Goal: Task Accomplishment & Management: Manage account settings

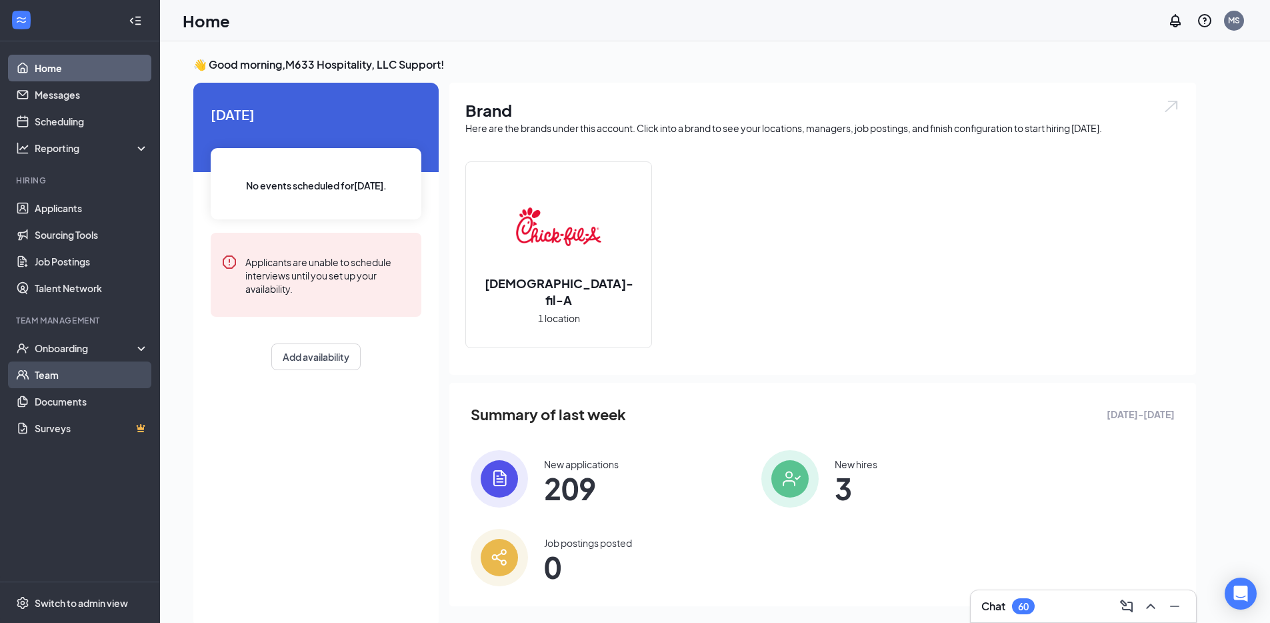
click at [97, 383] on link "Team" at bounding box center [92, 374] width 114 height 27
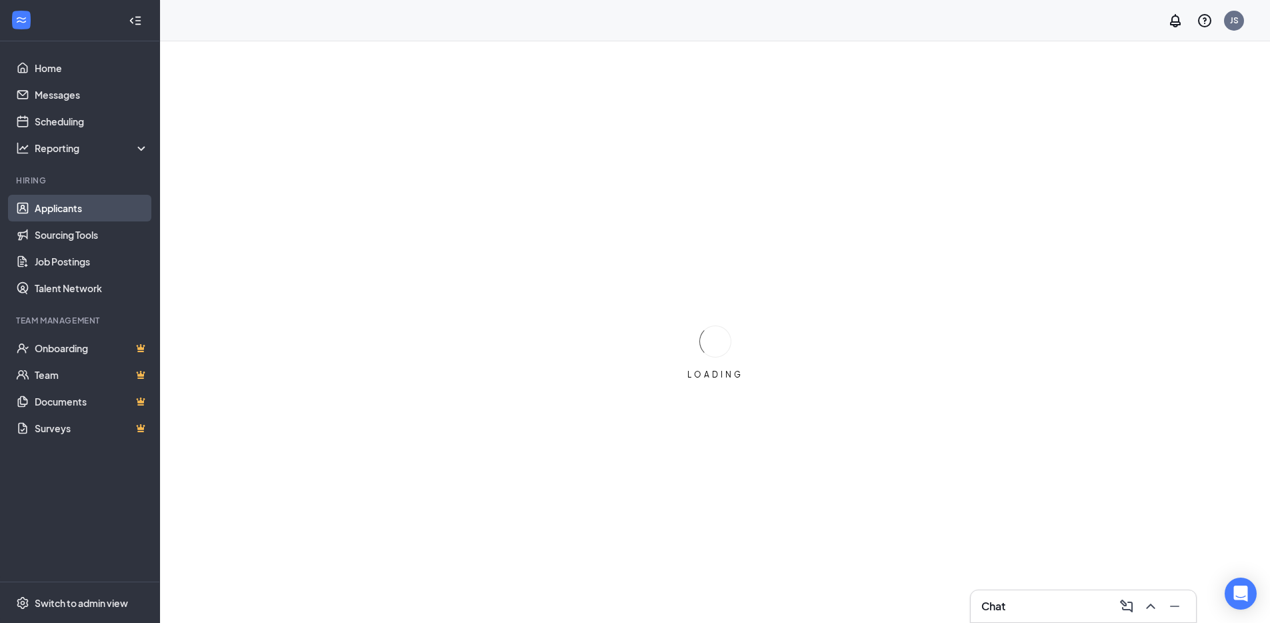
click at [79, 205] on link "Applicants" at bounding box center [92, 208] width 114 height 27
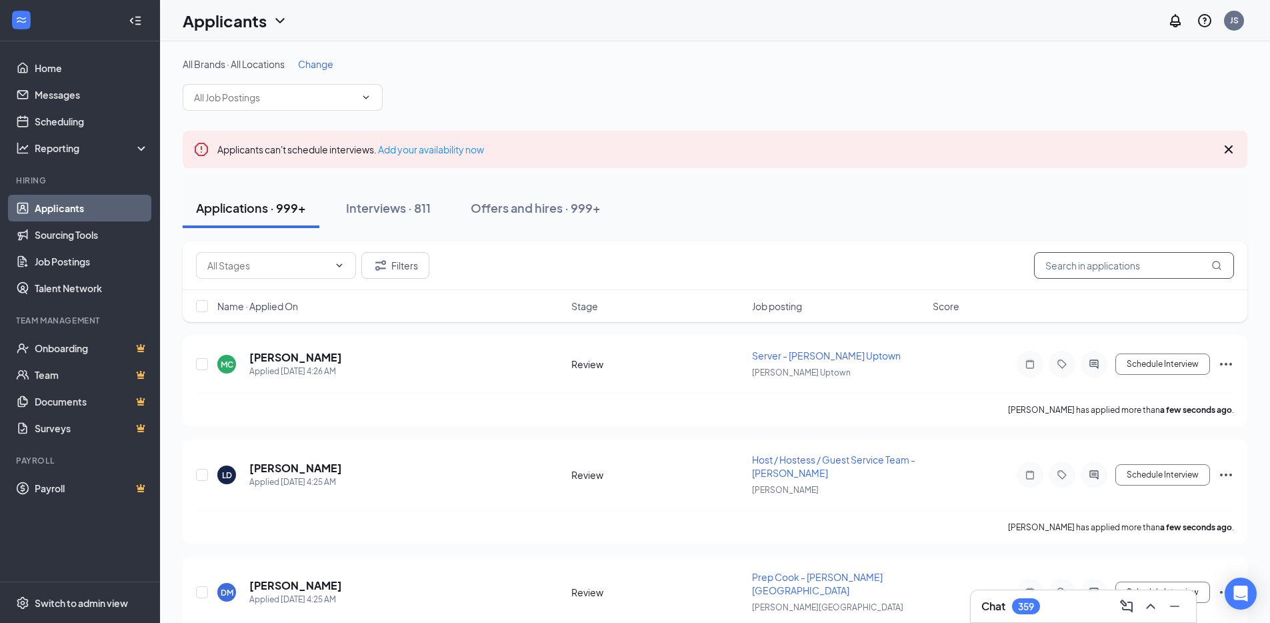
click at [1078, 266] on input "text" at bounding box center [1134, 265] width 200 height 27
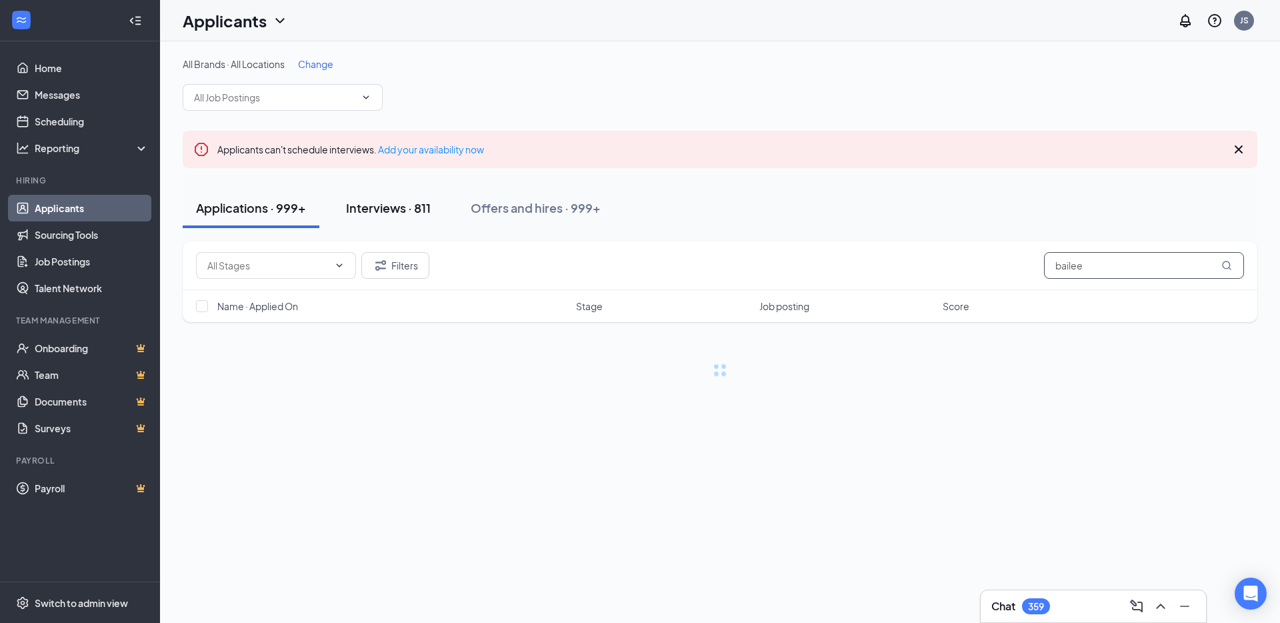
type input "bailee"
click at [389, 211] on div "Interviews · 811" at bounding box center [388, 207] width 85 height 17
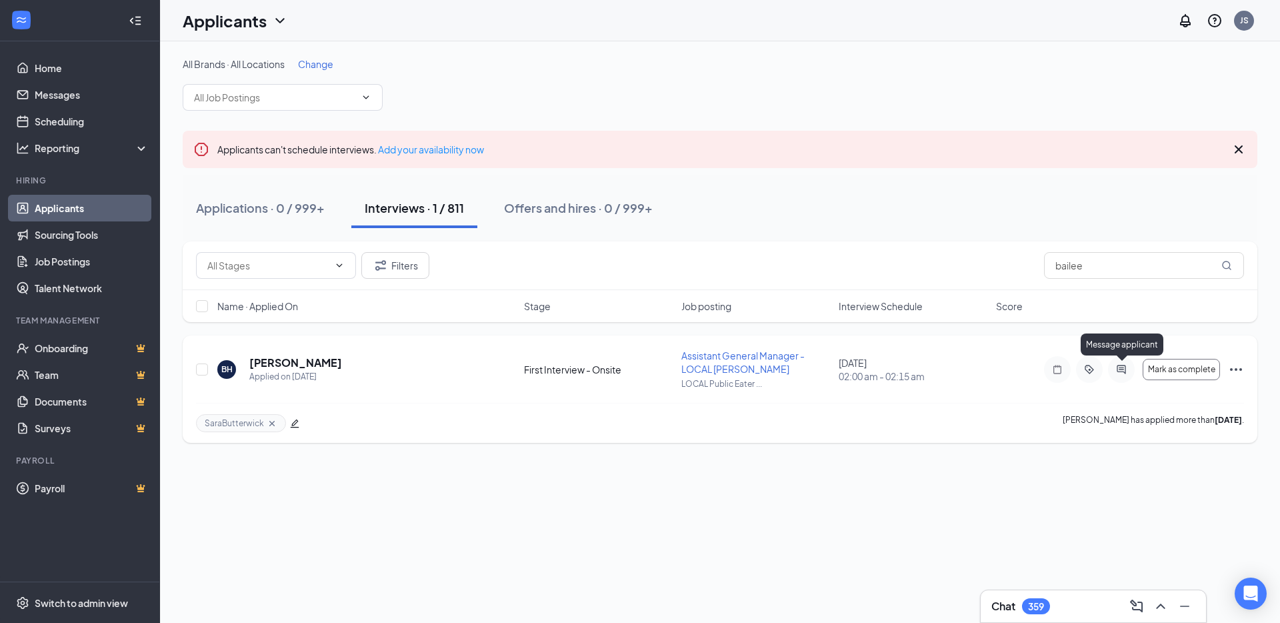
click at [1119, 366] on icon "ActiveChat" at bounding box center [1121, 369] width 16 height 11
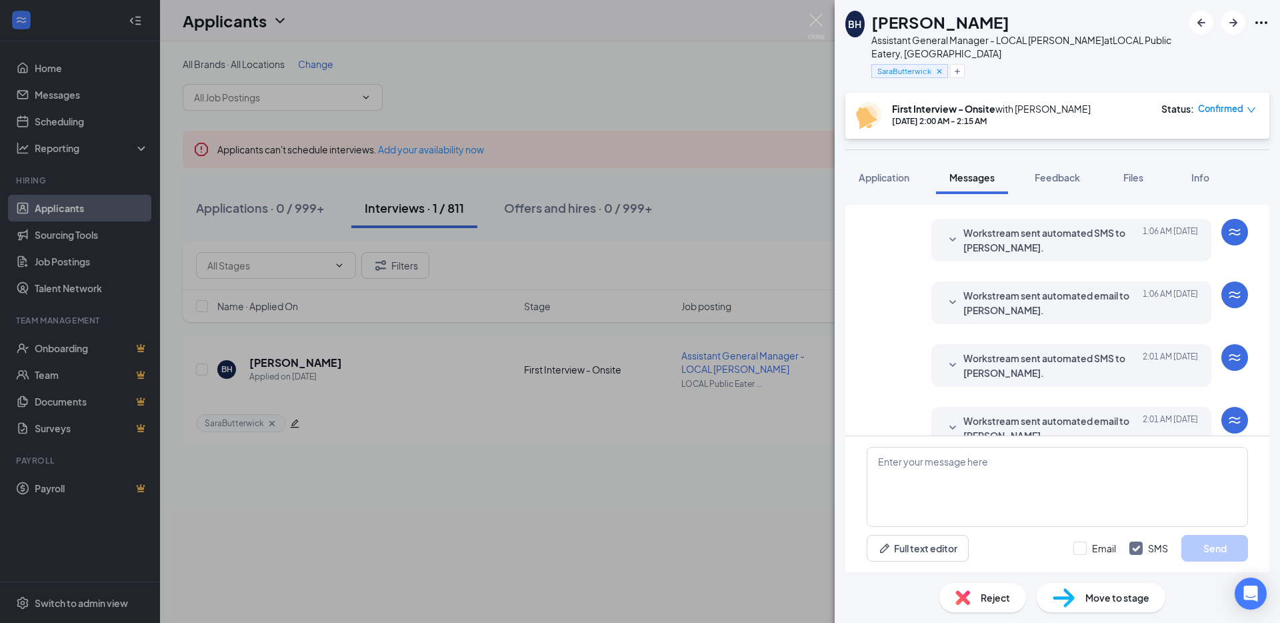
scroll to position [223, 0]
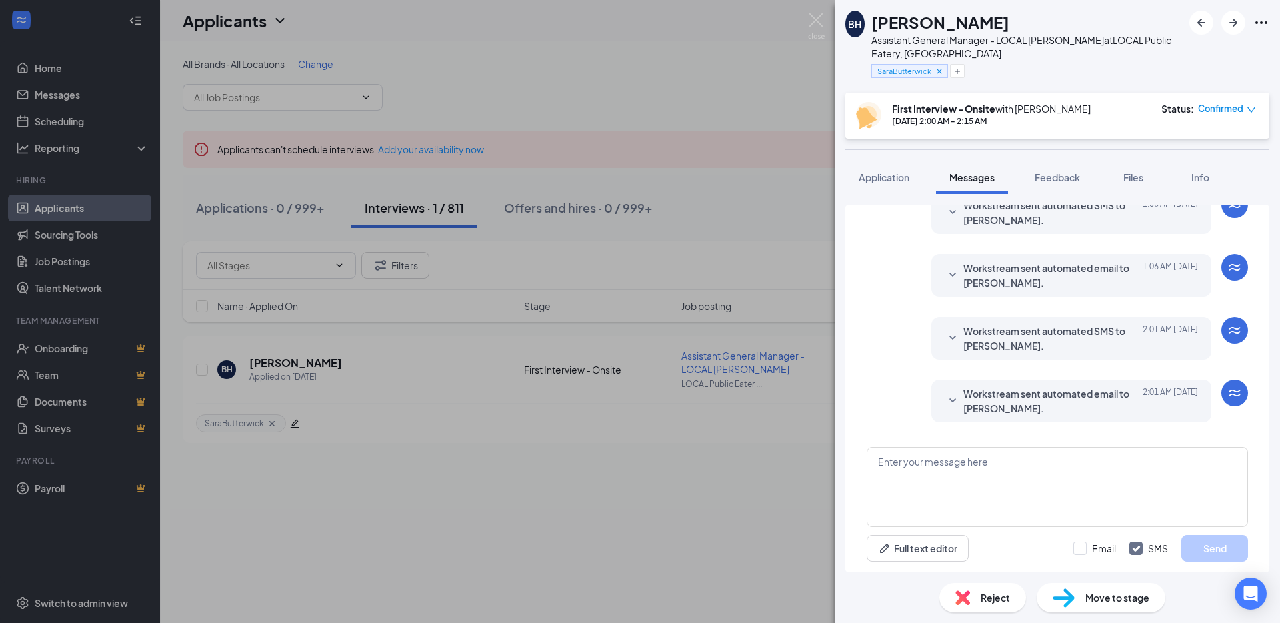
click at [1098, 397] on span "Workstream sent automated email to Bailee Hibbs." at bounding box center [1050, 400] width 175 height 29
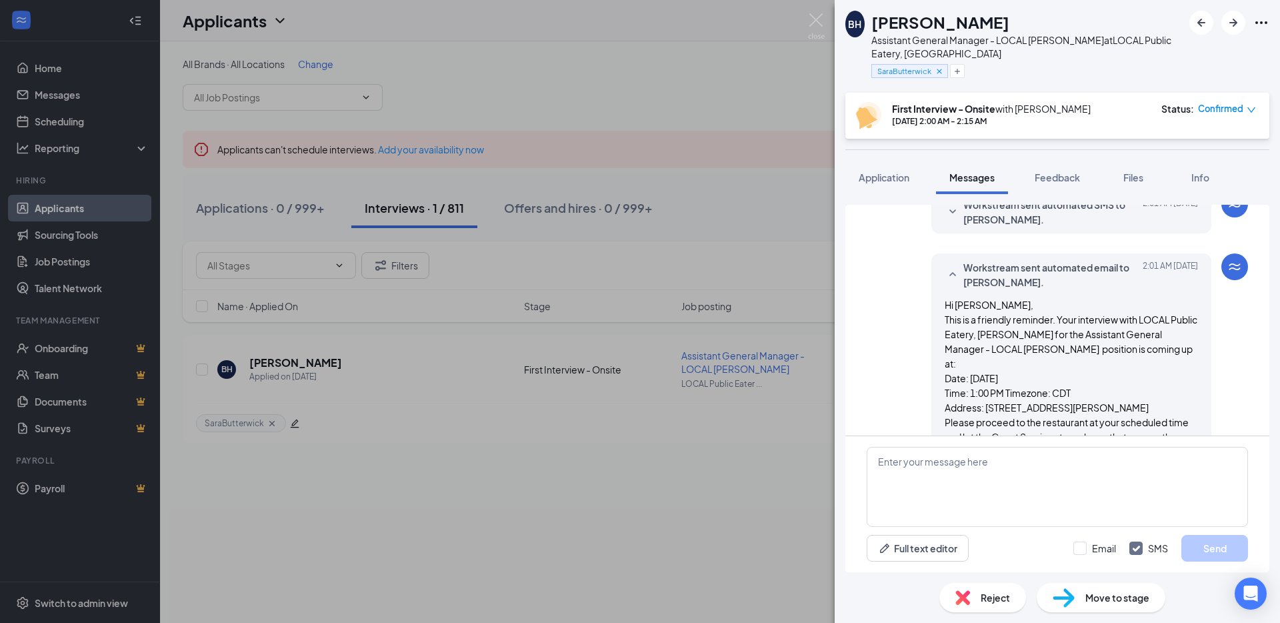
scroll to position [350, 0]
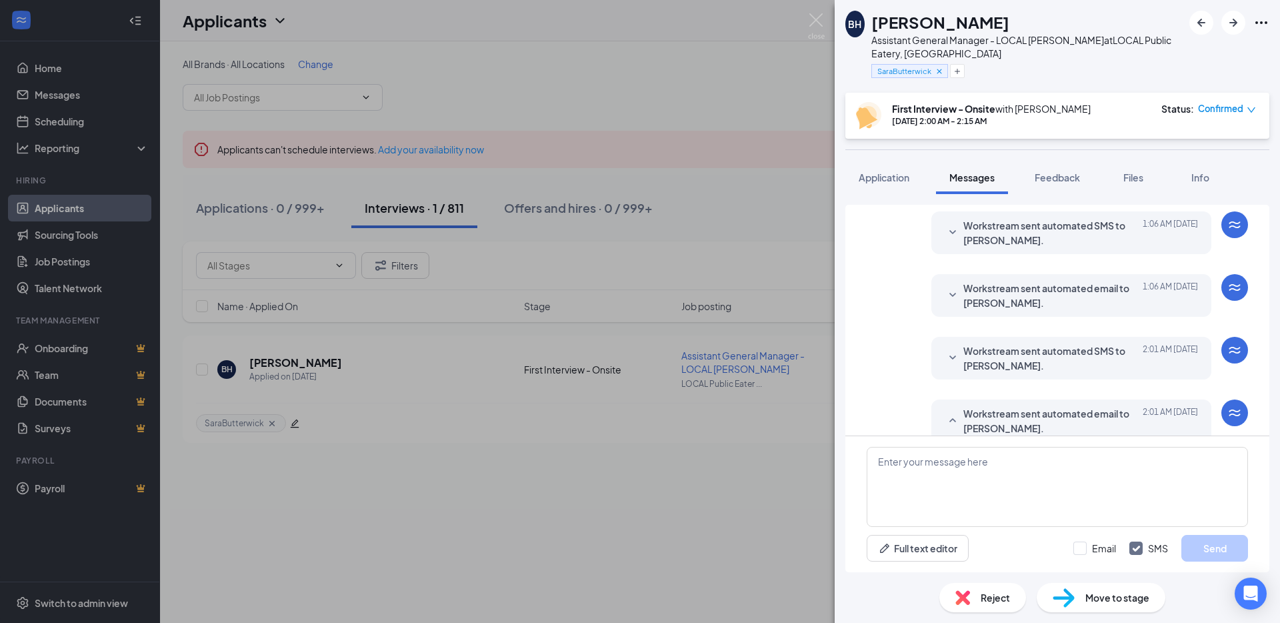
scroll to position [149, 0]
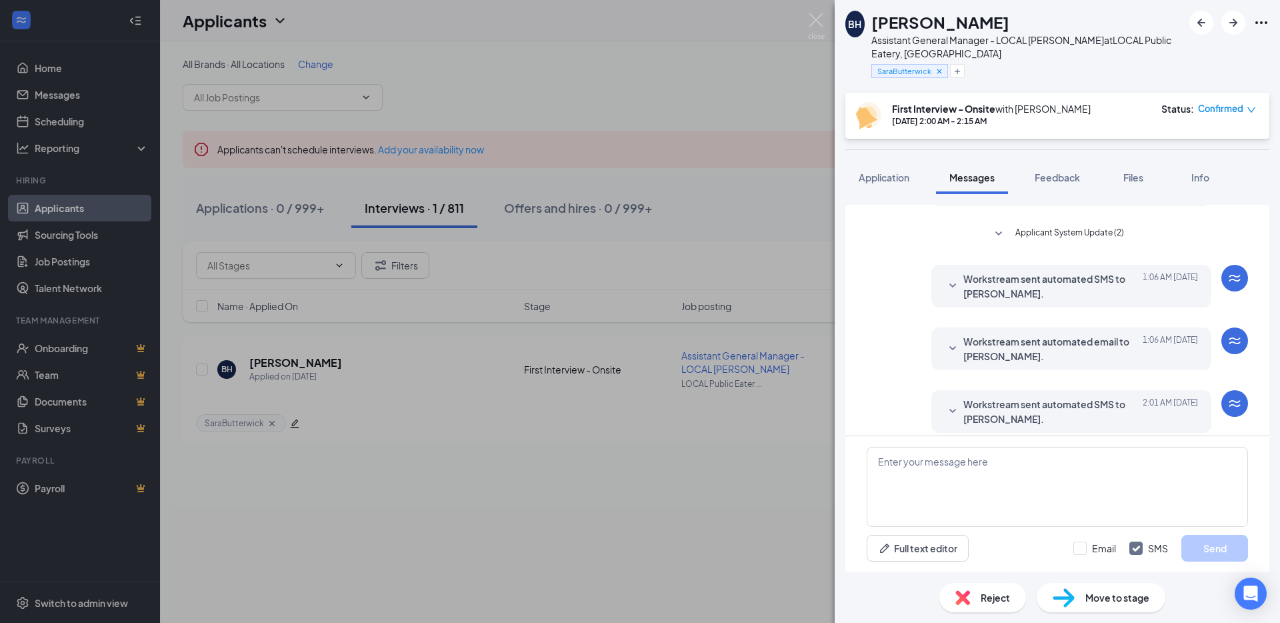
click at [1067, 229] on span "Applicant System Update (2)" at bounding box center [1069, 234] width 109 height 16
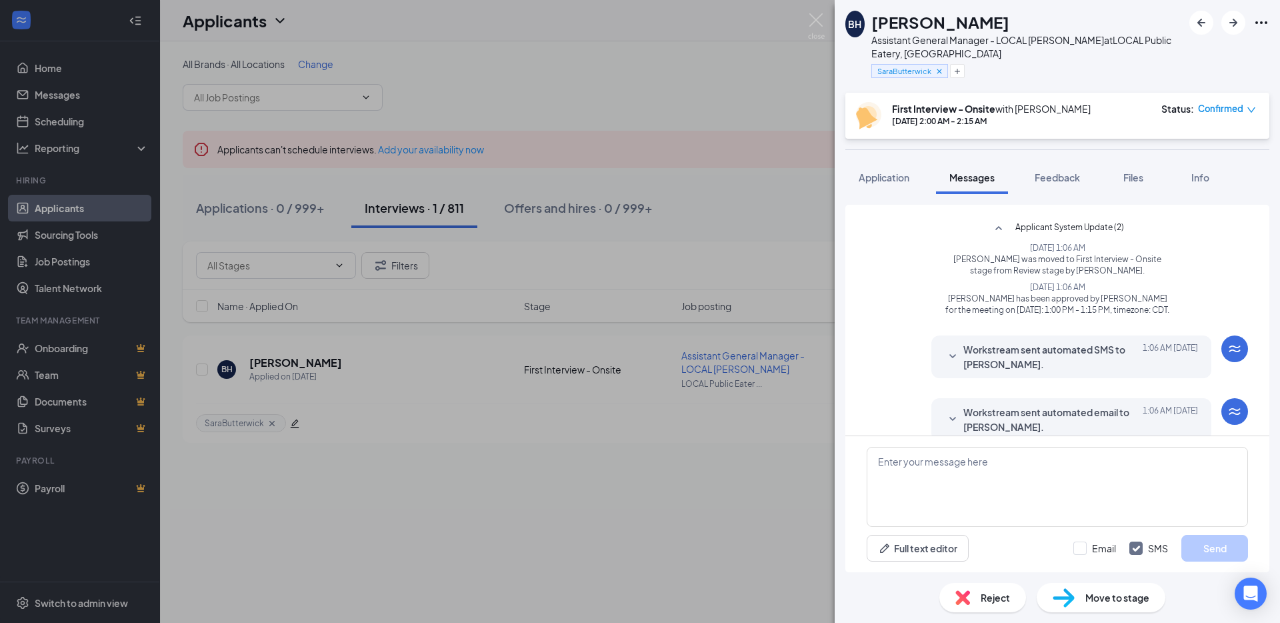
scroll to position [173, 0]
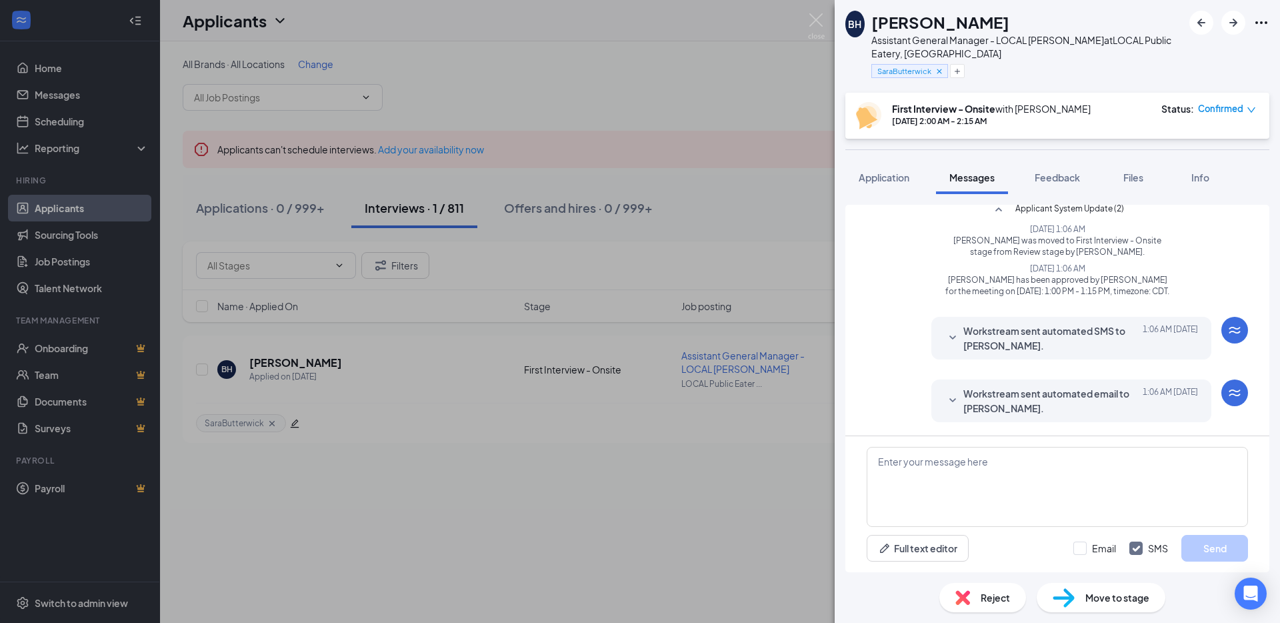
click at [1022, 346] on span "Workstream sent automated SMS to Bailee Hibbs." at bounding box center [1050, 337] width 175 height 29
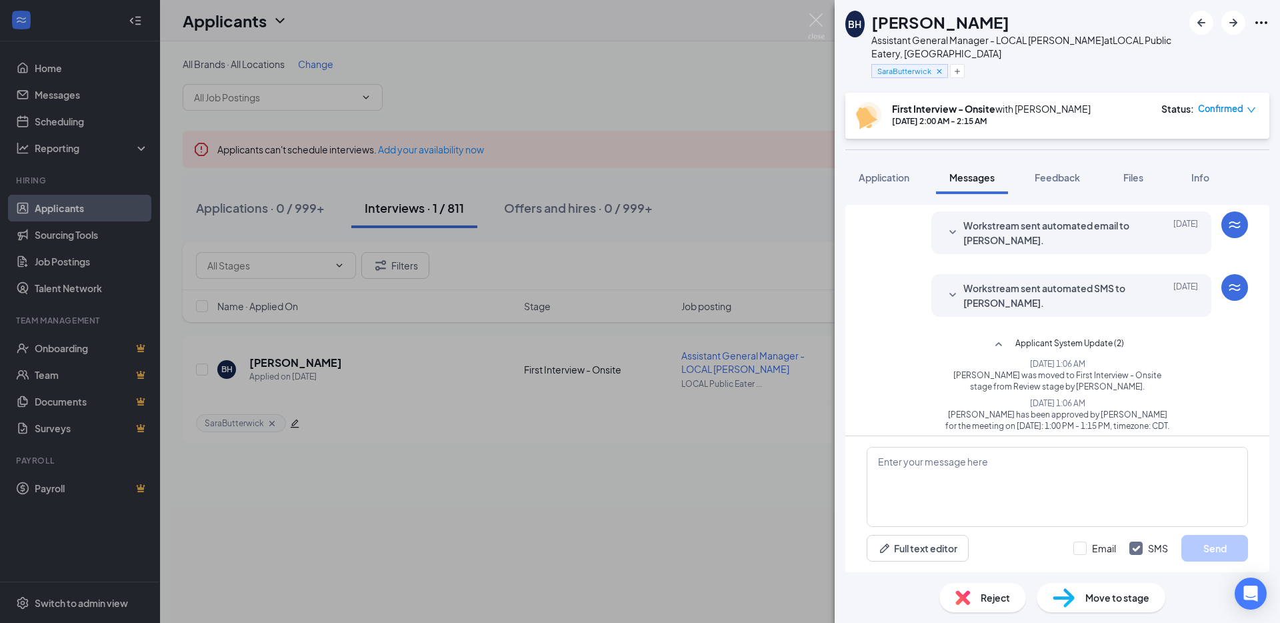
scroll to position [34, 0]
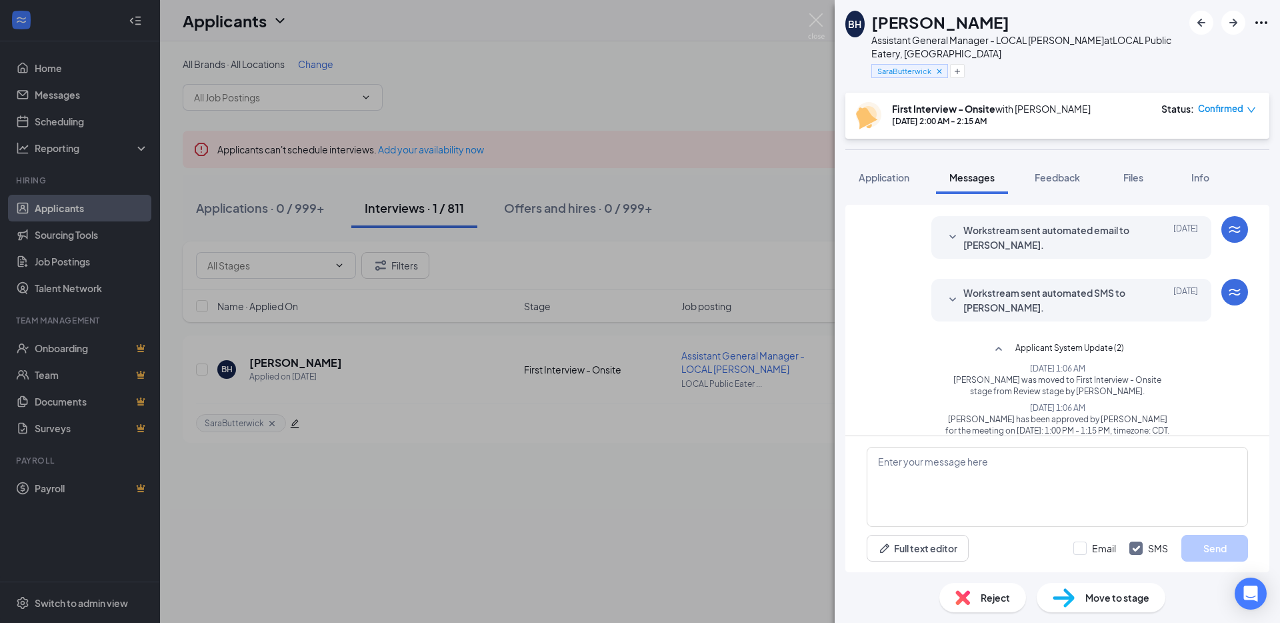
click at [1073, 294] on span "Workstream sent automated SMS to Bailee Hibbs." at bounding box center [1050, 299] width 175 height 29
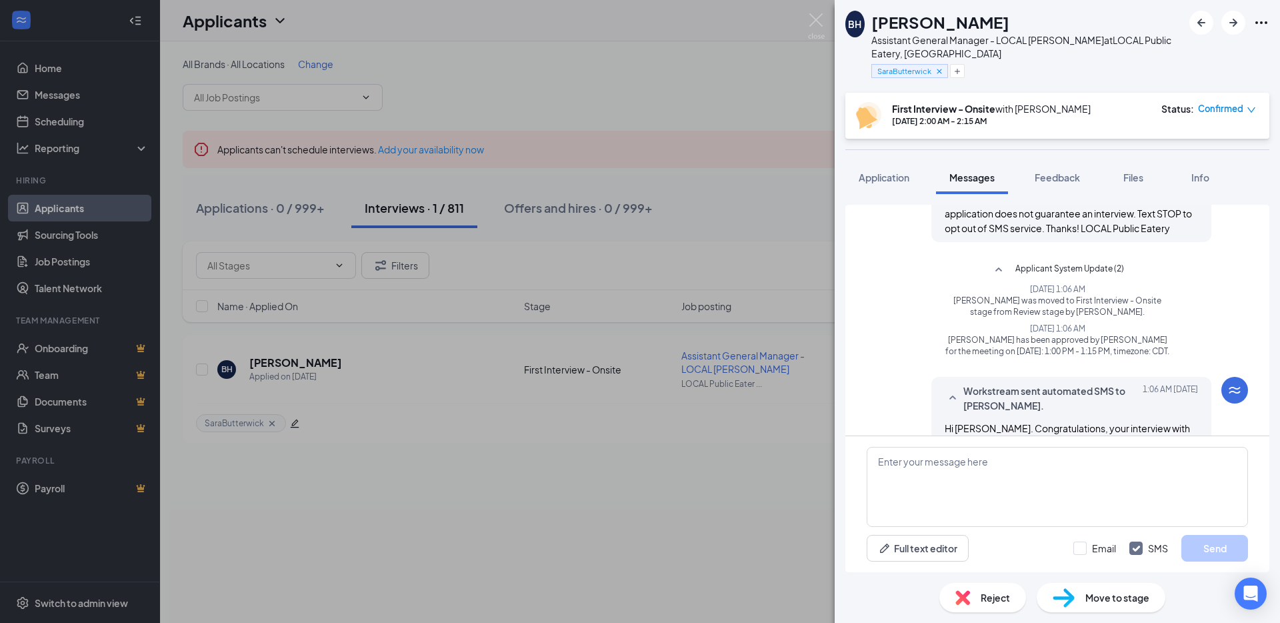
scroll to position [280, 0]
click at [606, 134] on div "BH Bailee Hibbs Assistant General Manager - LOCAL Henderson at LOCAL Public Eat…" at bounding box center [640, 311] width 1280 height 623
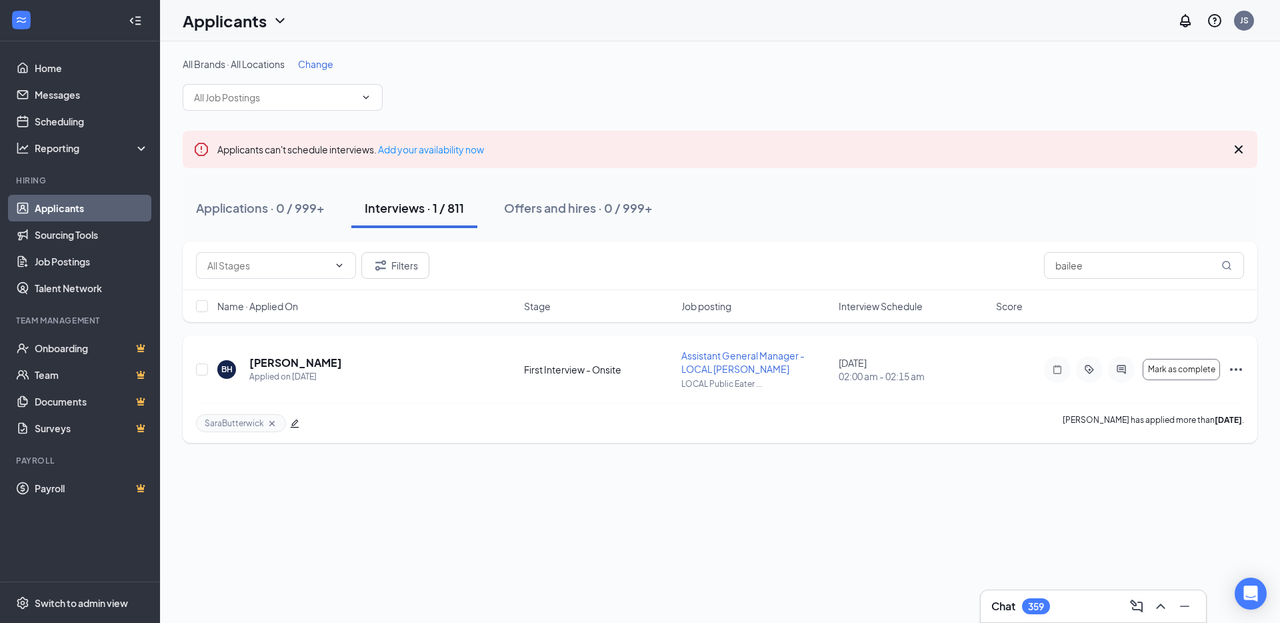
click at [772, 359] on span "Assistant General Manager - LOCAL Henderson" at bounding box center [742, 361] width 123 height 25
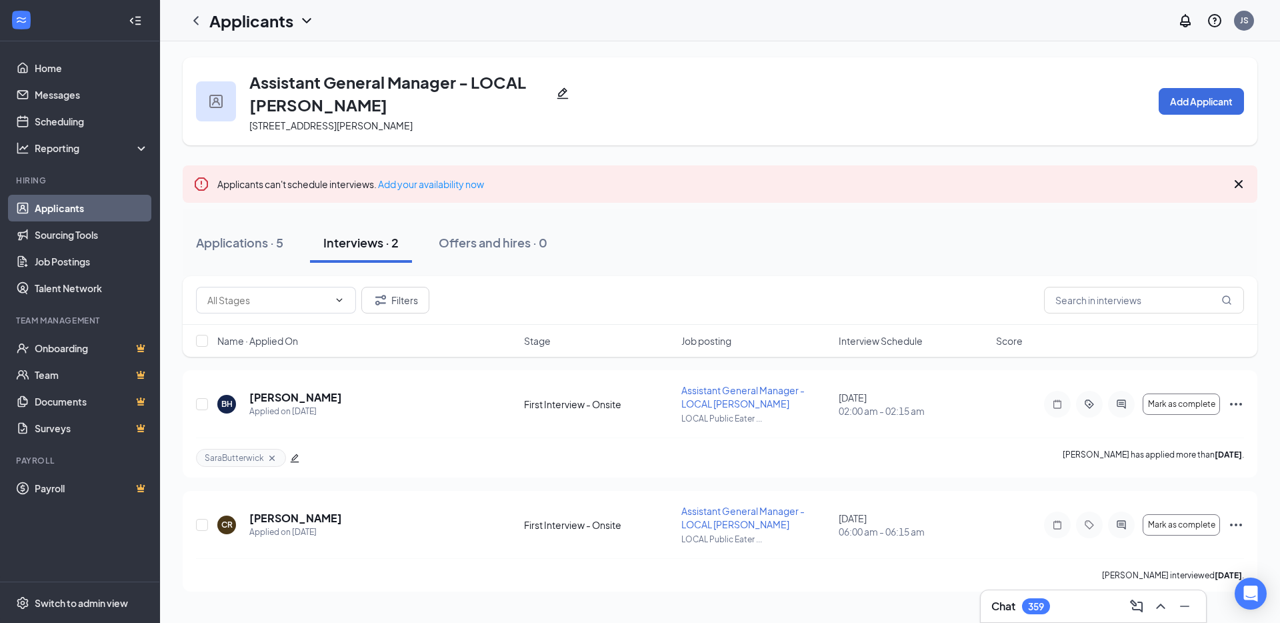
click at [561, 88] on icon "Pencil" at bounding box center [562, 93] width 13 height 13
click at [1127, 403] on icon "ActiveChat" at bounding box center [1121, 404] width 16 height 11
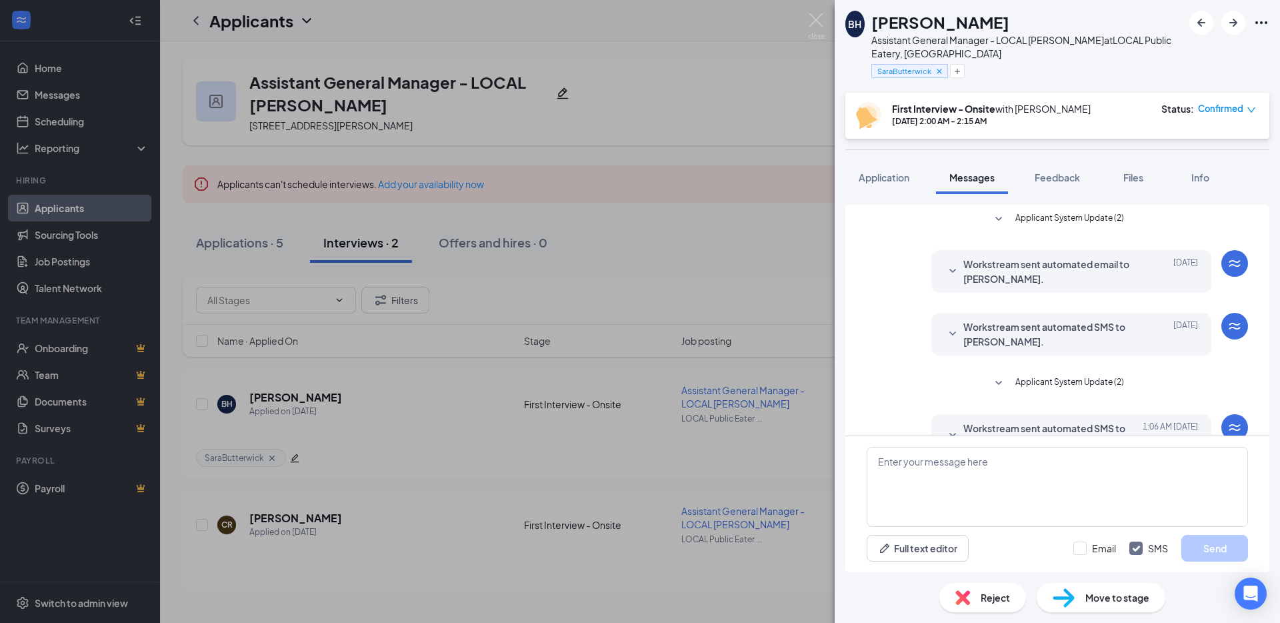
click at [1078, 380] on span "Applicant System Update (2)" at bounding box center [1069, 383] width 109 height 16
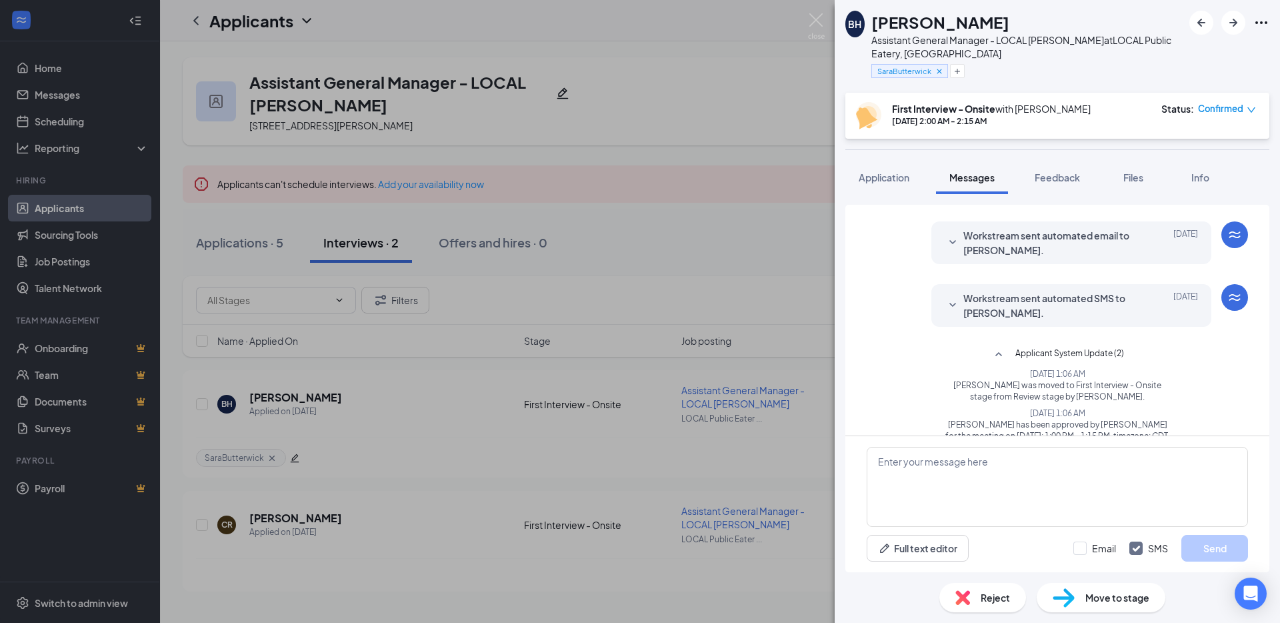
scroll to position [32, 0]
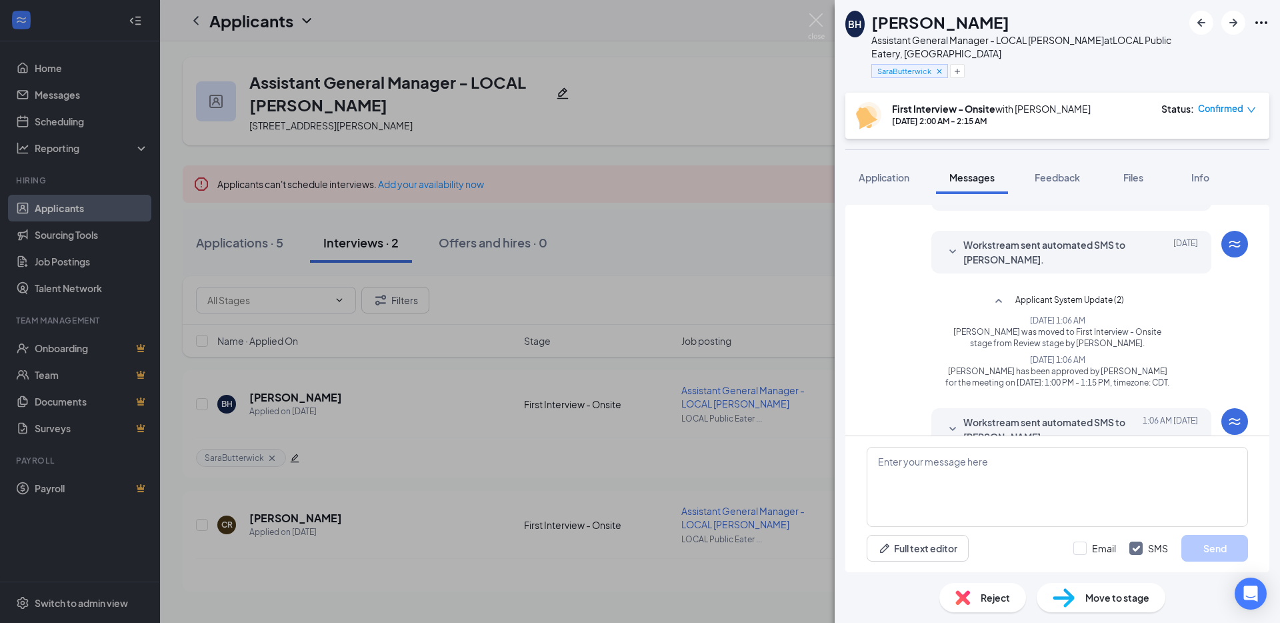
scroll to position [79, 0]
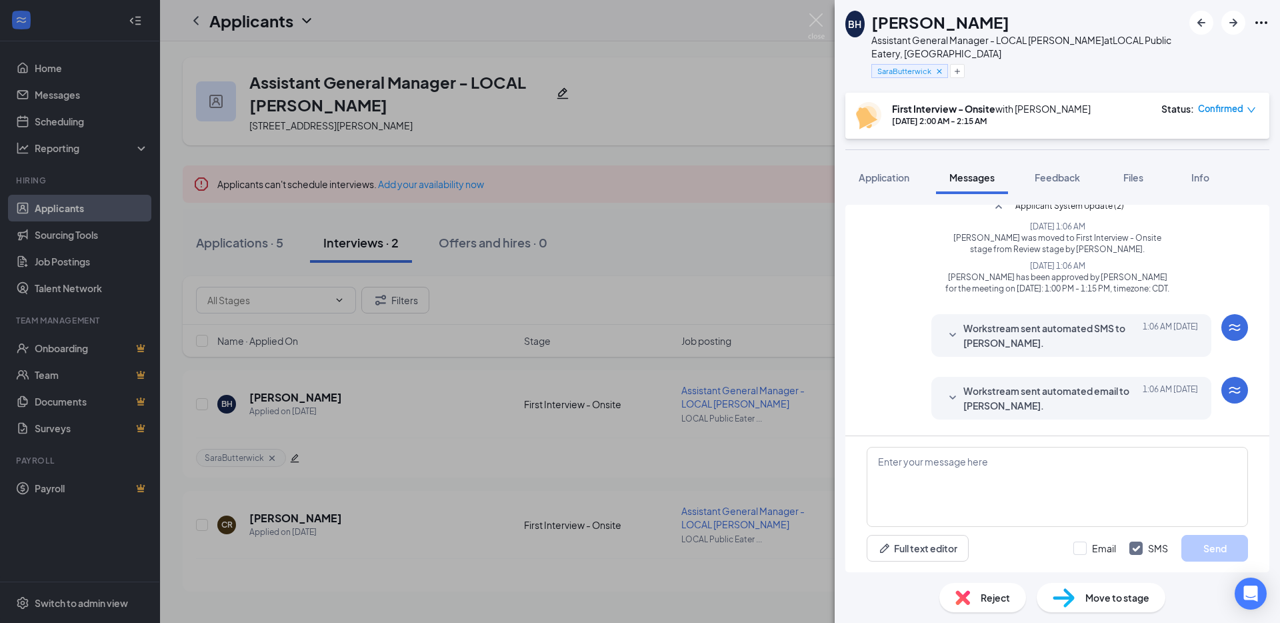
click at [1004, 347] on span "Workstream sent automated SMS to Bailee Hibbs." at bounding box center [1050, 335] width 175 height 29
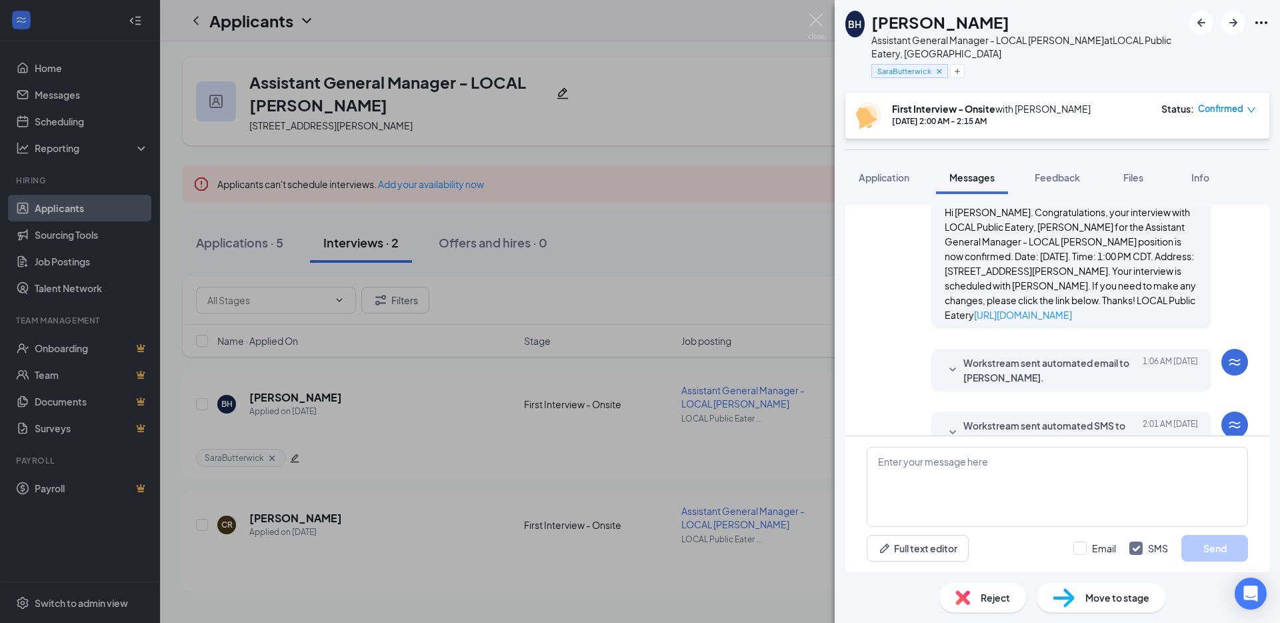
scroll to position [331, 0]
click at [754, 469] on div "BH Bailee Hibbs Assistant General Manager - LOCAL Henderson at LOCAL Public Eat…" at bounding box center [640, 311] width 1280 height 623
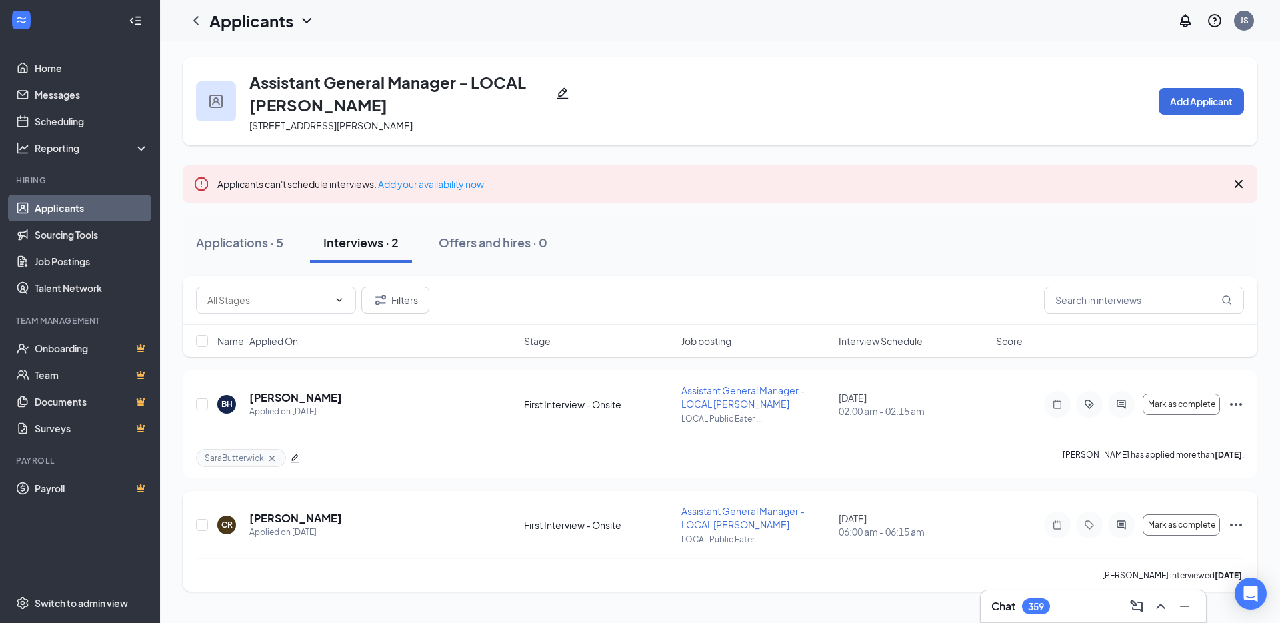
click at [1123, 520] on icon "ActiveChat" at bounding box center [1121, 524] width 9 height 9
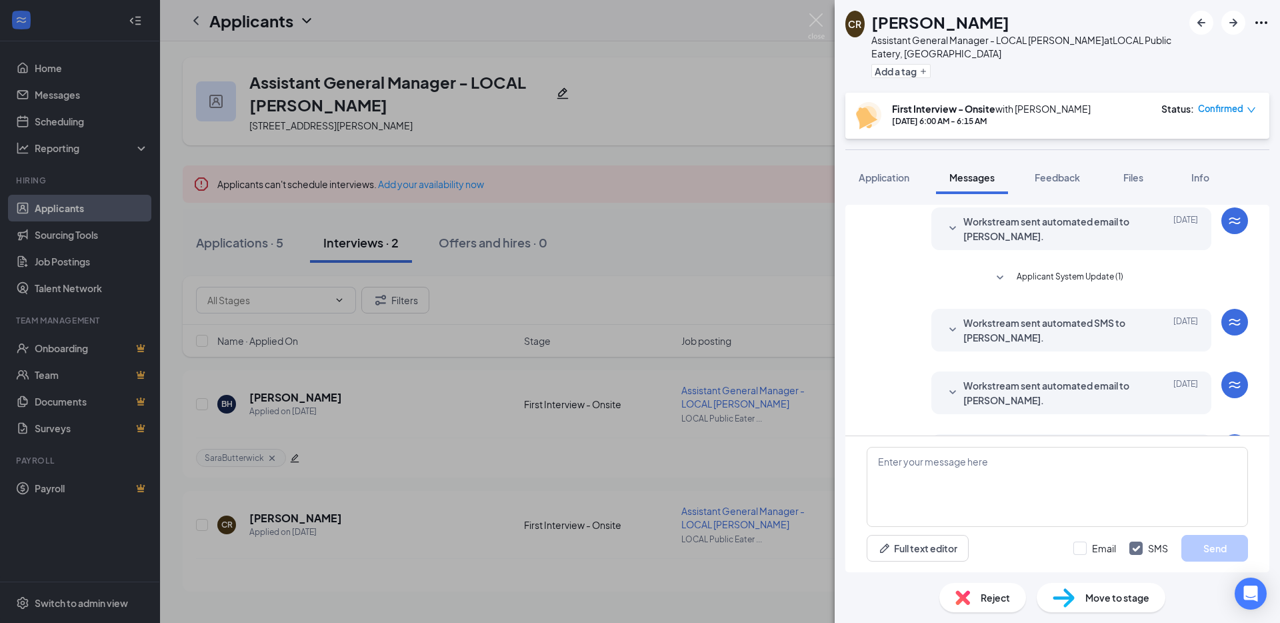
scroll to position [173, 0]
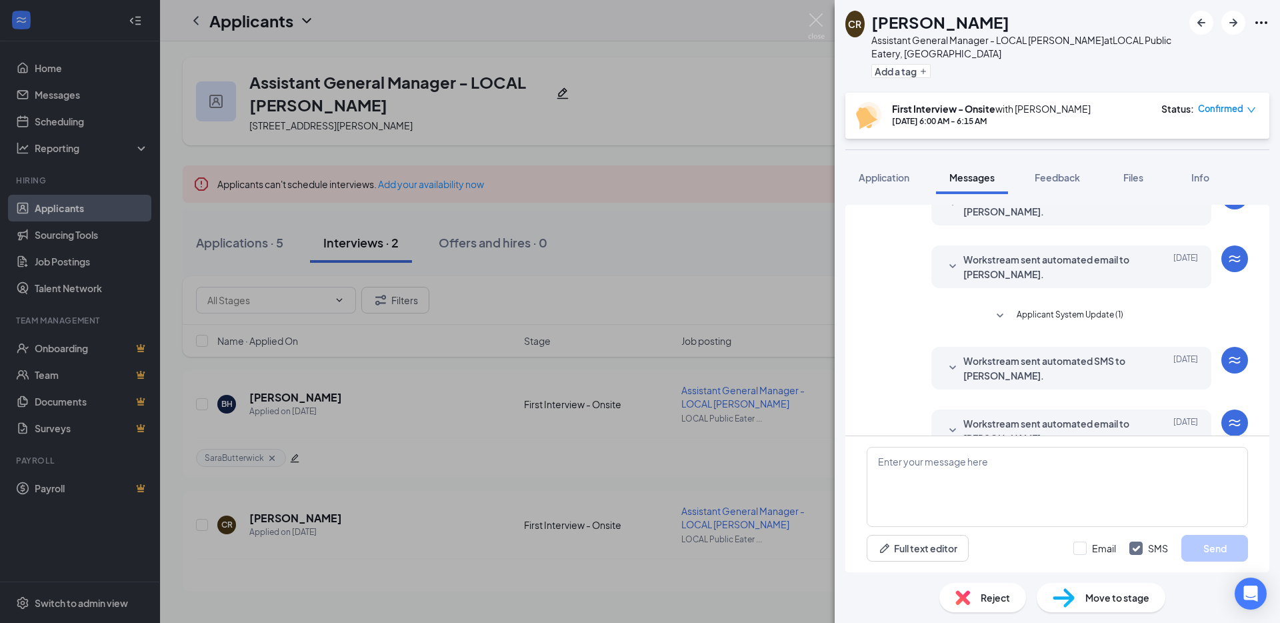
click at [1055, 313] on span "Applicant System Update (1)" at bounding box center [1070, 316] width 107 height 16
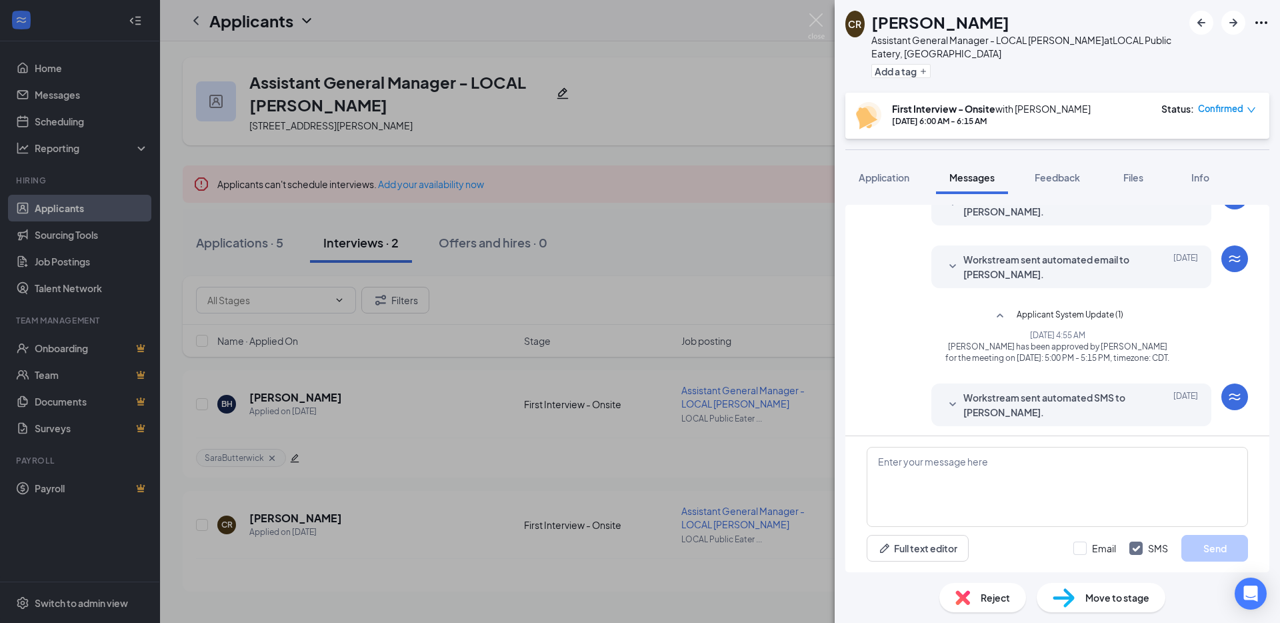
scroll to position [170, 0]
click at [1073, 265] on span "Workstream sent automated email to Cynthia Ruiz." at bounding box center [1050, 269] width 175 height 29
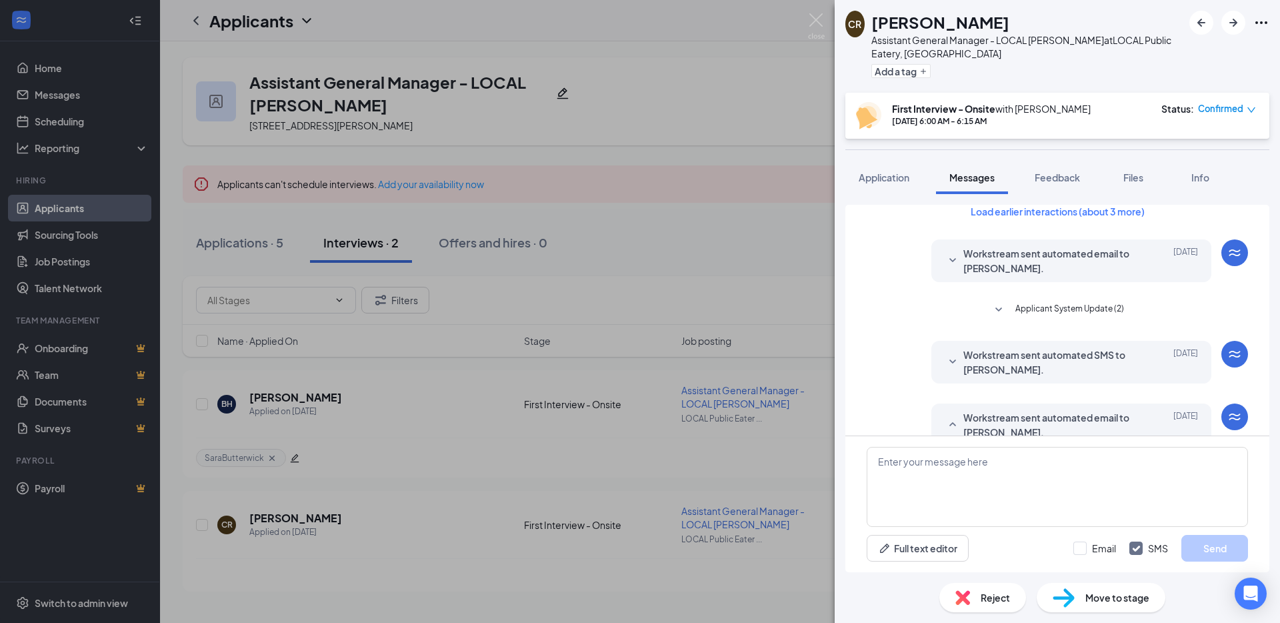
scroll to position [0, 0]
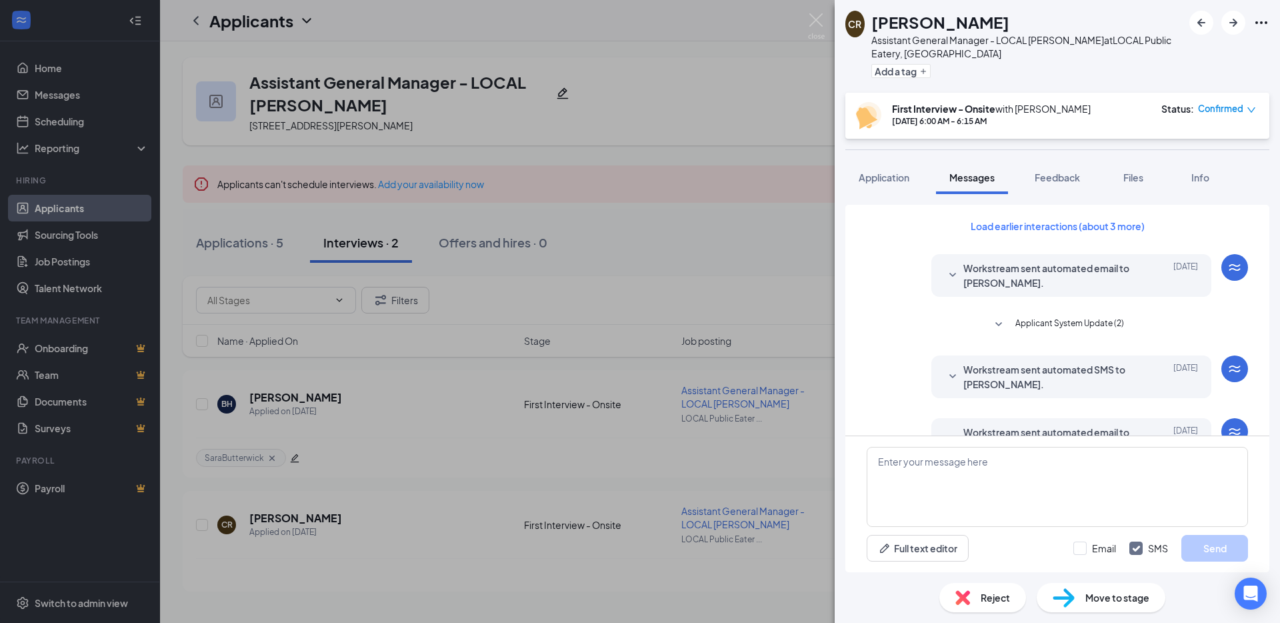
click at [1106, 330] on span "Applicant System Update (2)" at bounding box center [1069, 325] width 109 height 16
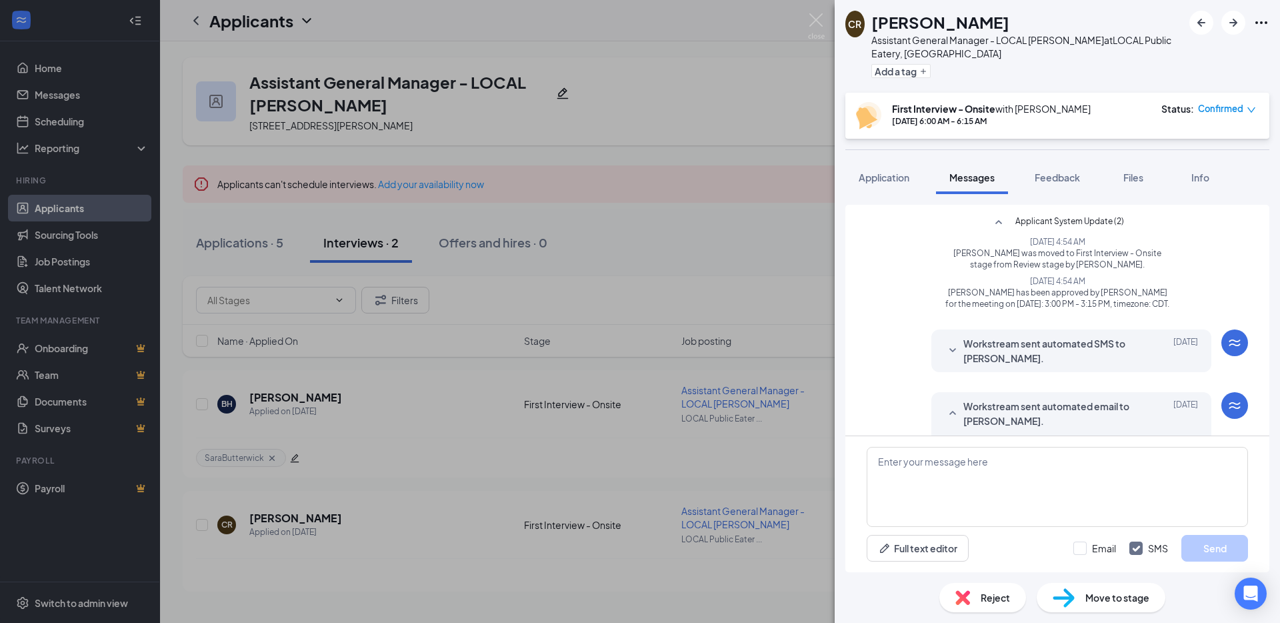
scroll to position [109, 0]
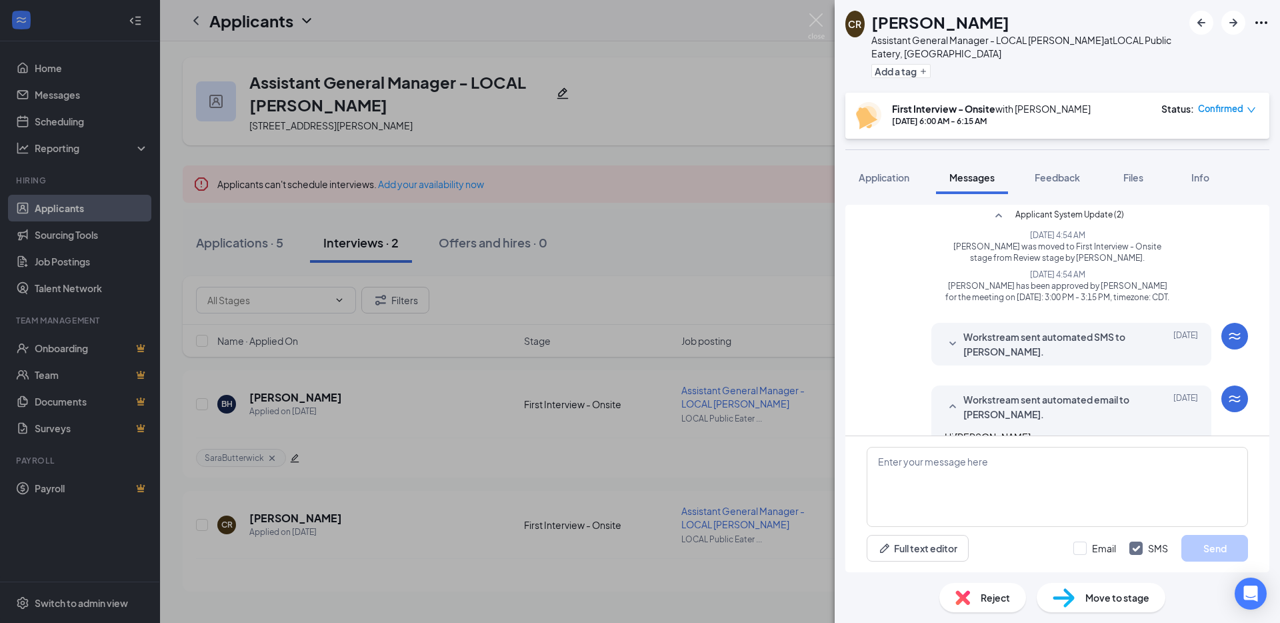
click at [1035, 347] on span "Workstream sent automated SMS to Cynthia Ruiz." at bounding box center [1050, 343] width 175 height 29
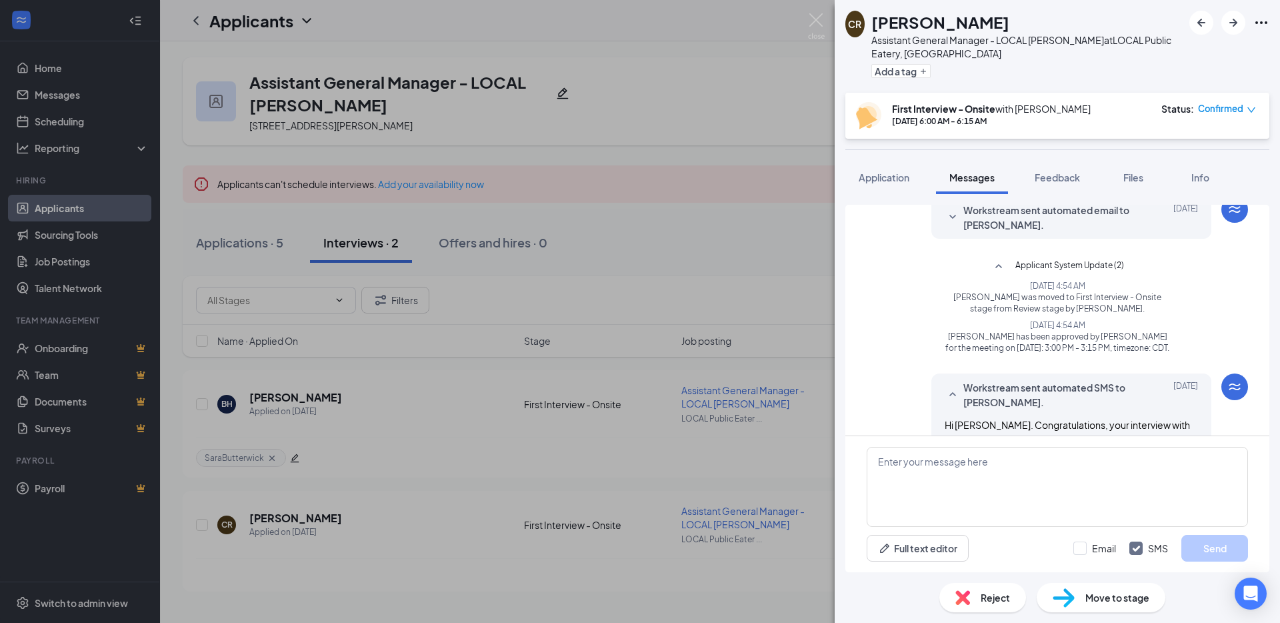
scroll to position [51, 0]
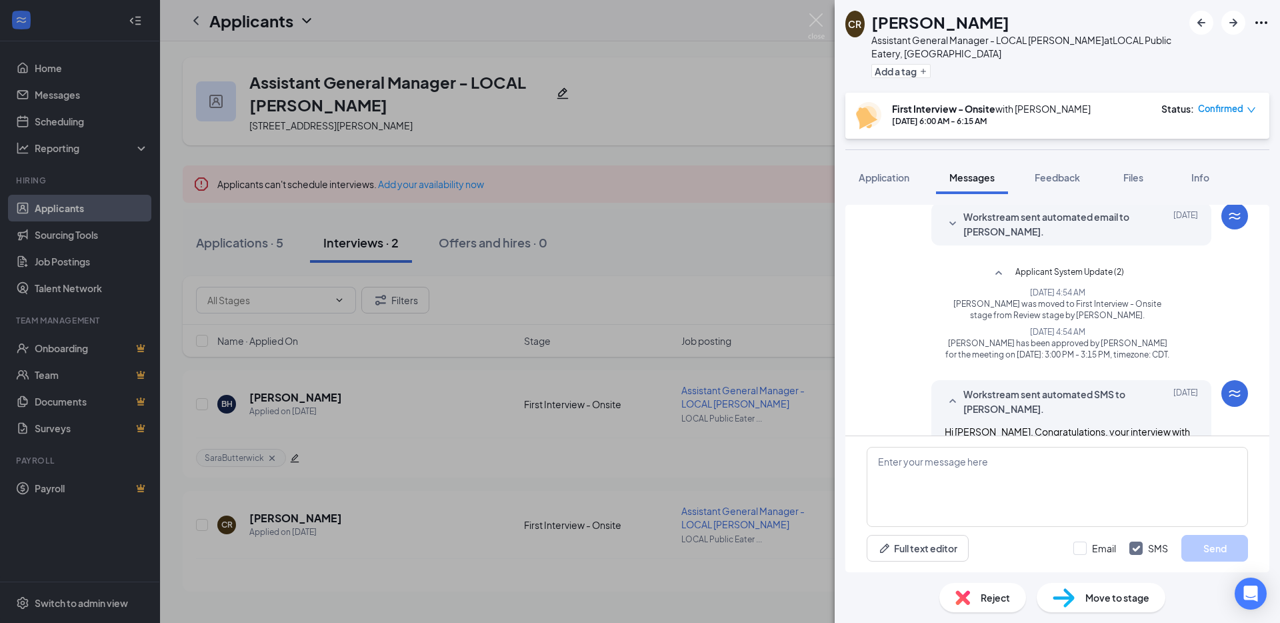
click at [1051, 213] on span "Workstream sent automated email to Cynthia Ruiz." at bounding box center [1050, 223] width 175 height 29
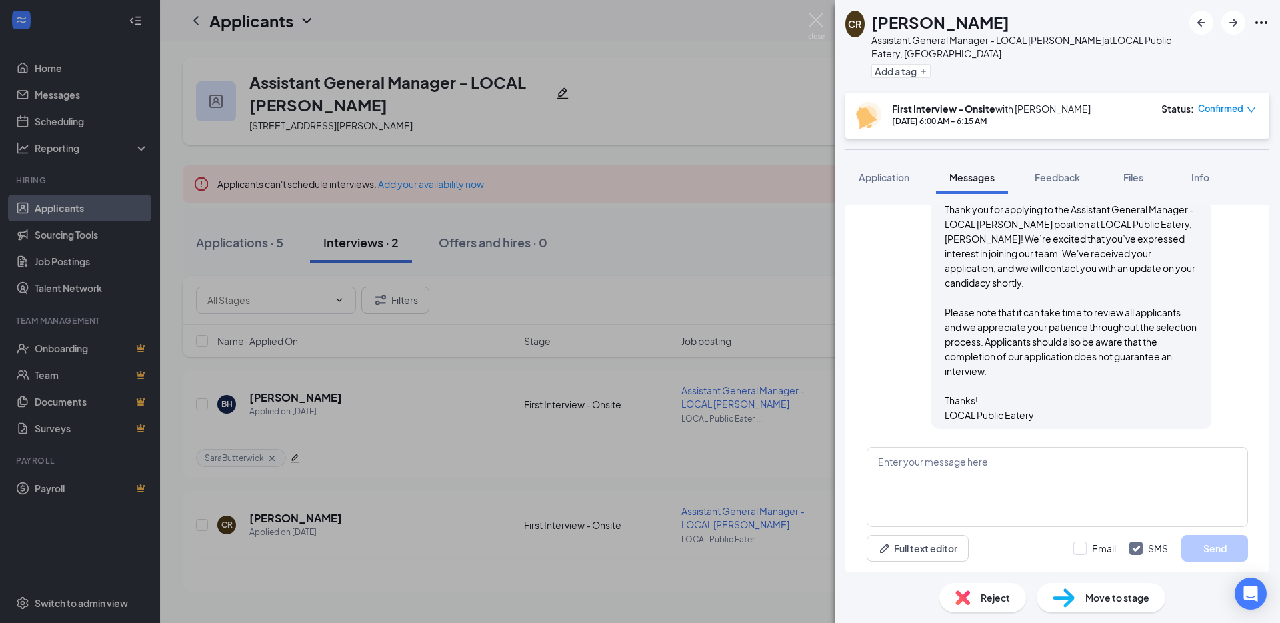
scroll to position [187, 0]
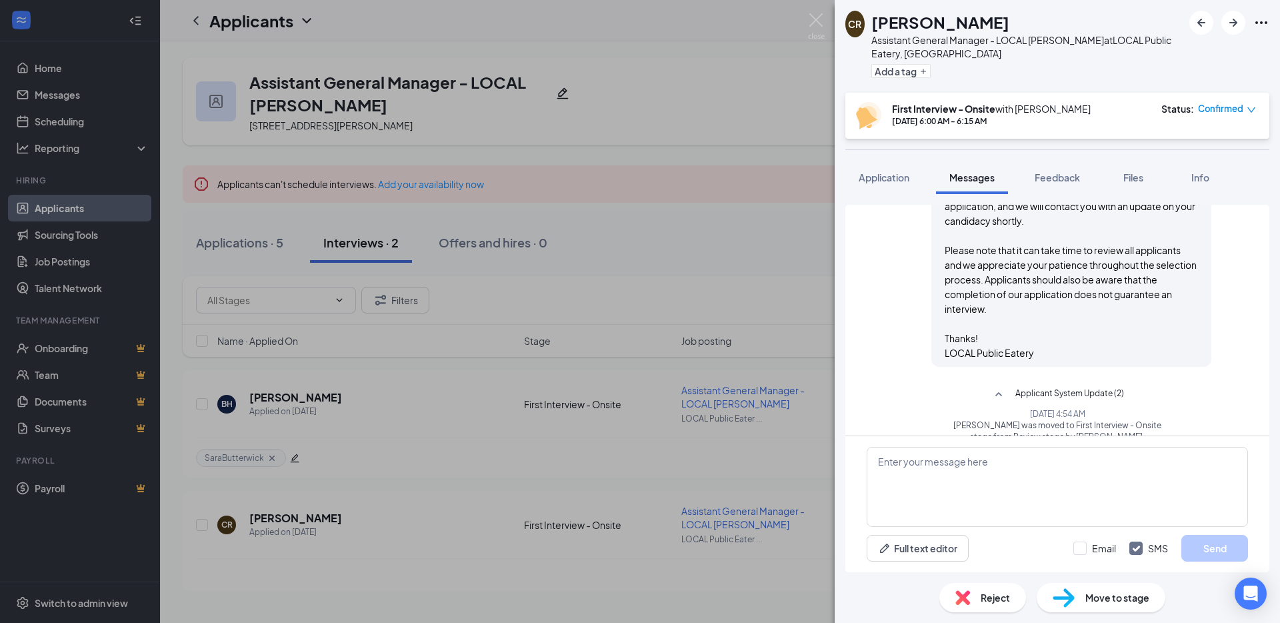
click at [789, 321] on div "CR Cynthia Ruiz Assistant General Manager - LOCAL Henderson at LOCAL Public Eat…" at bounding box center [640, 311] width 1280 height 623
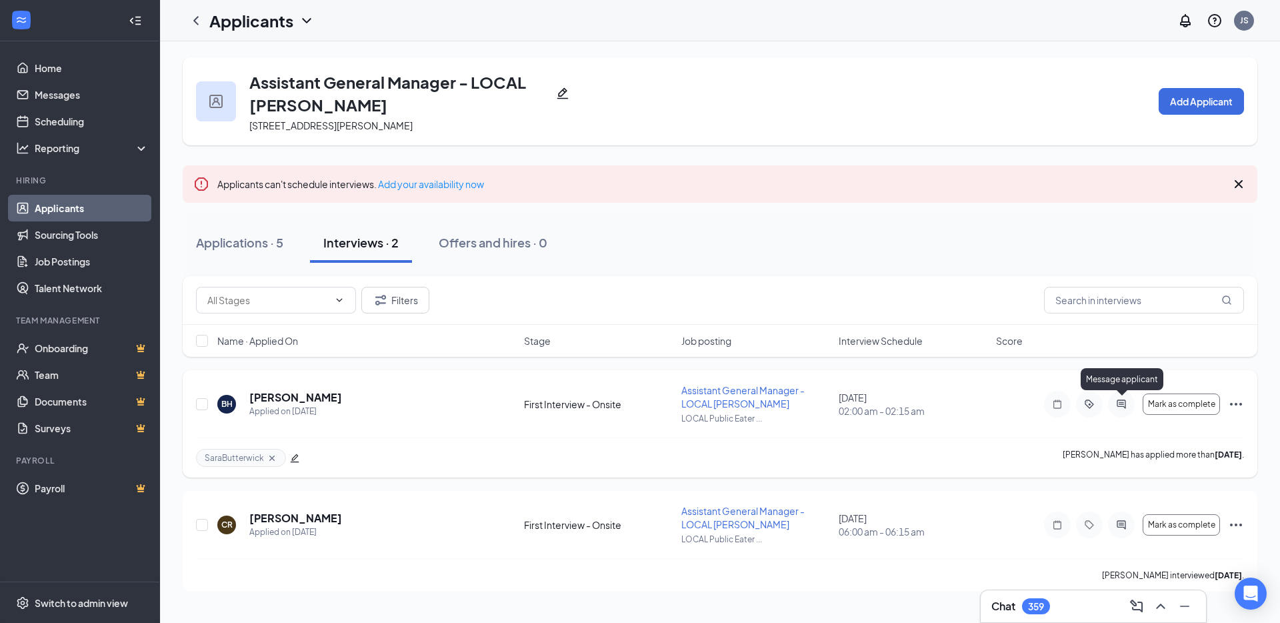
click at [1128, 401] on icon "ActiveChat" at bounding box center [1121, 404] width 16 height 11
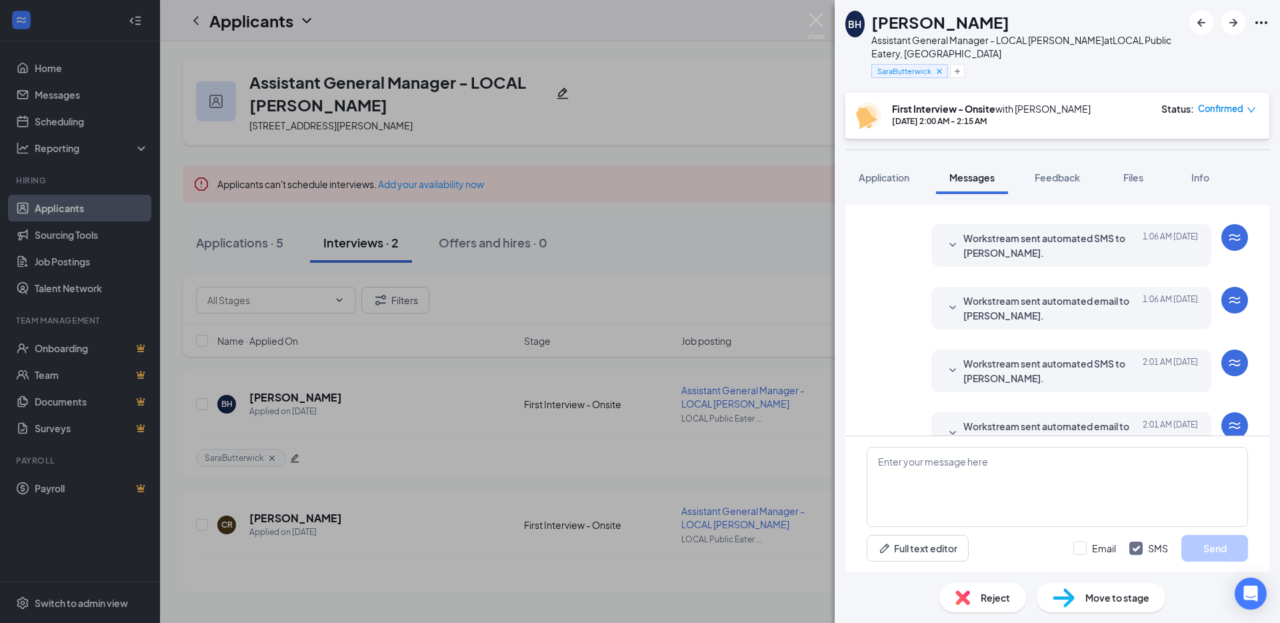
scroll to position [47, 0]
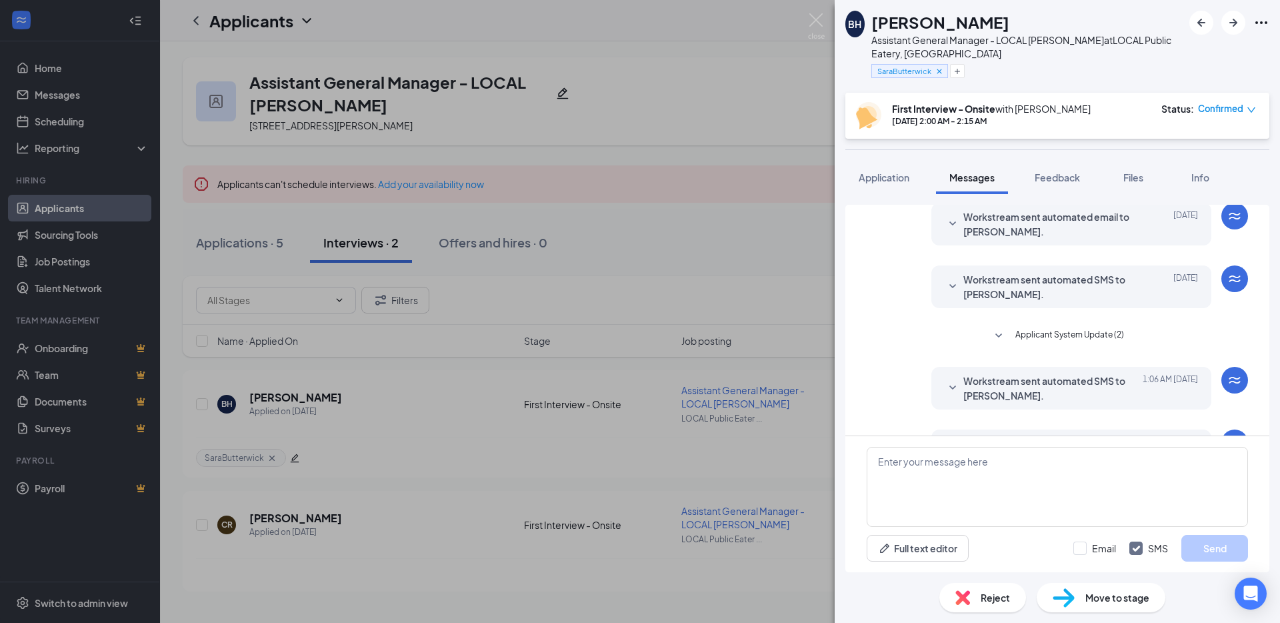
click at [1070, 331] on span "Applicant System Update (2)" at bounding box center [1069, 336] width 109 height 16
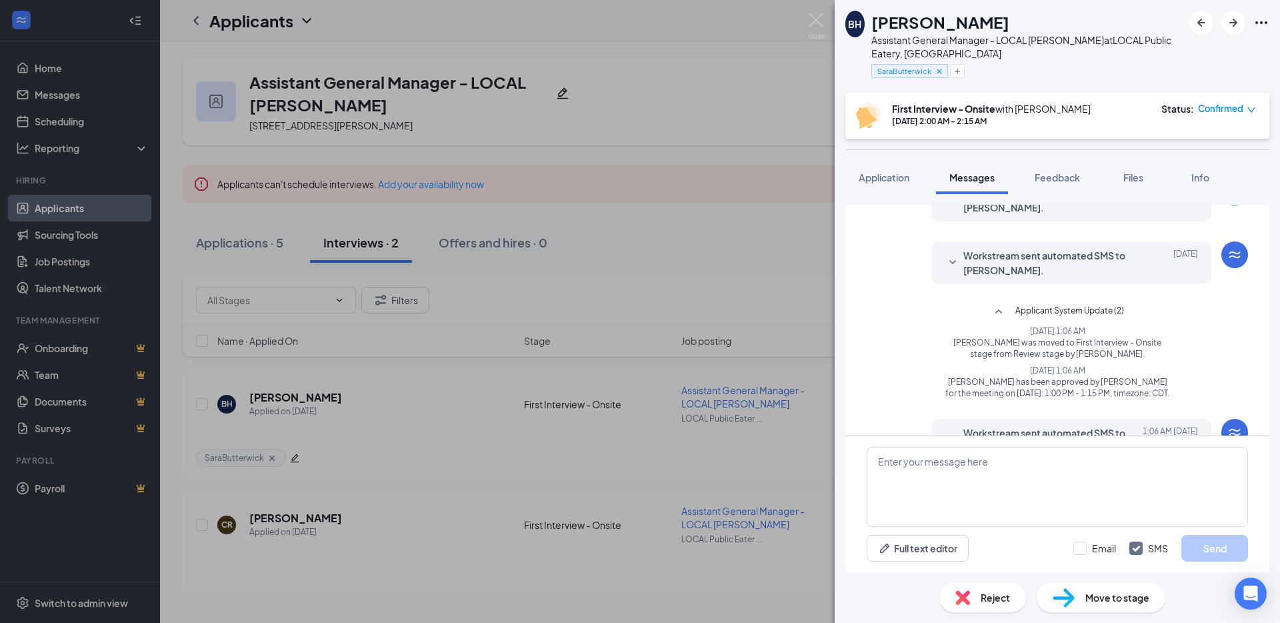
scroll to position [73, 0]
click at [737, 296] on div "BH Bailee Hibbs Assistant General Manager - LOCAL Henderson at LOCAL Public Eat…" at bounding box center [640, 311] width 1280 height 623
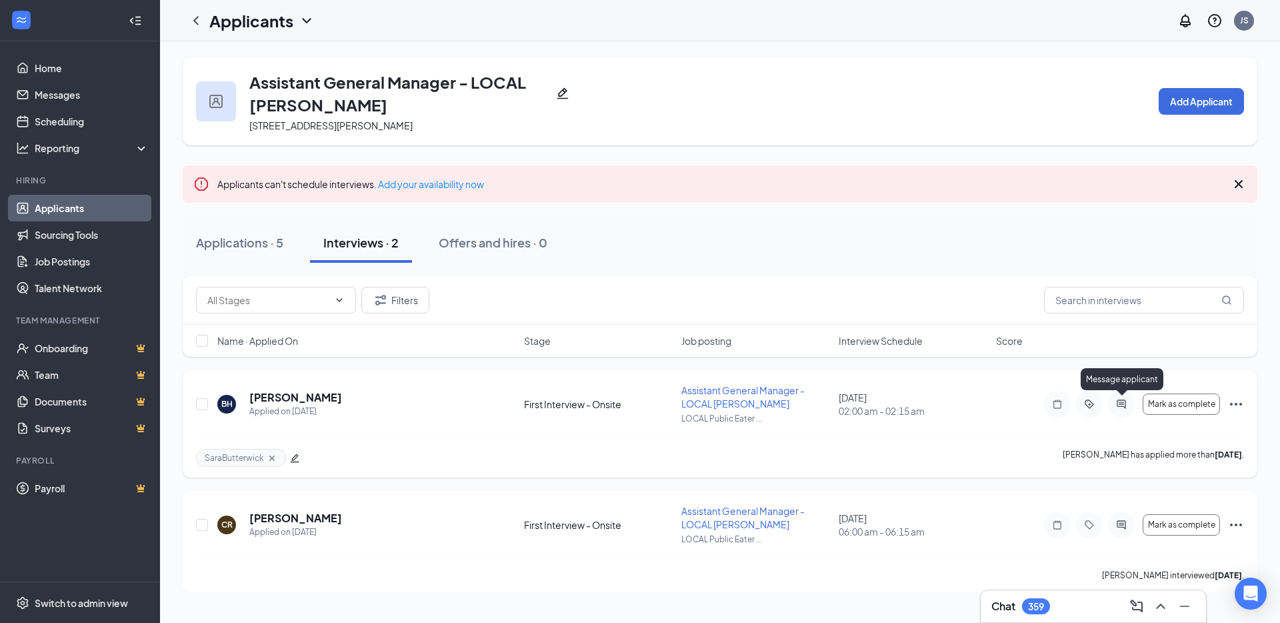
click at [1125, 405] on icon "ActiveChat" at bounding box center [1121, 404] width 16 height 11
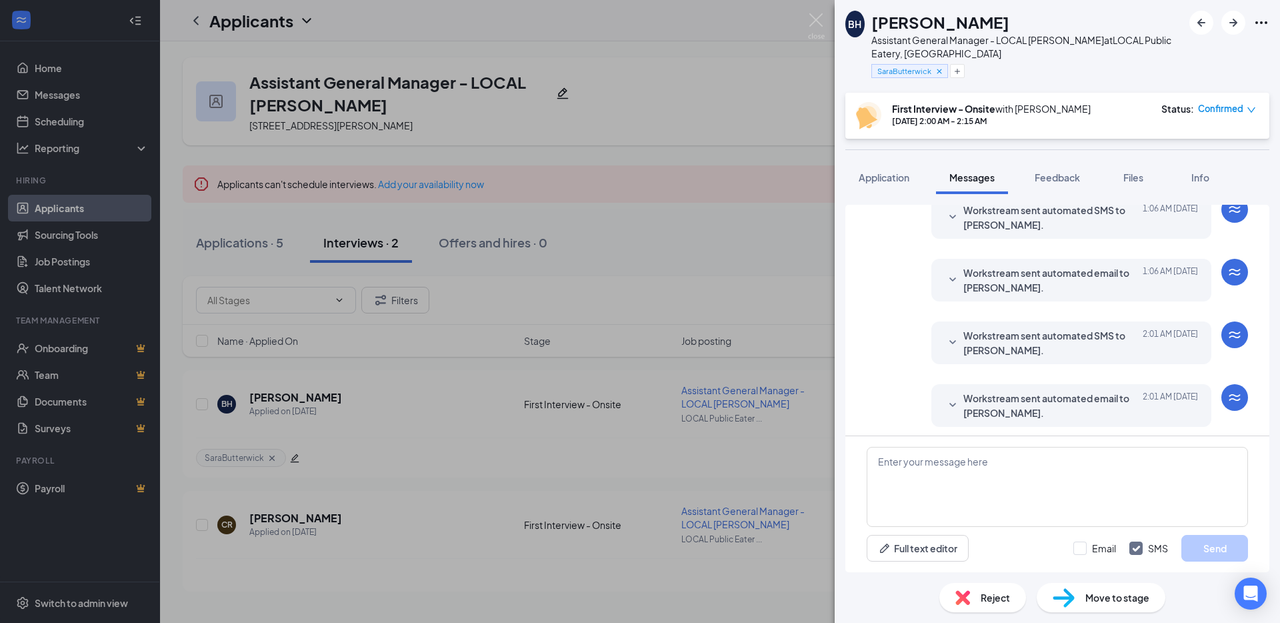
scroll to position [223, 0]
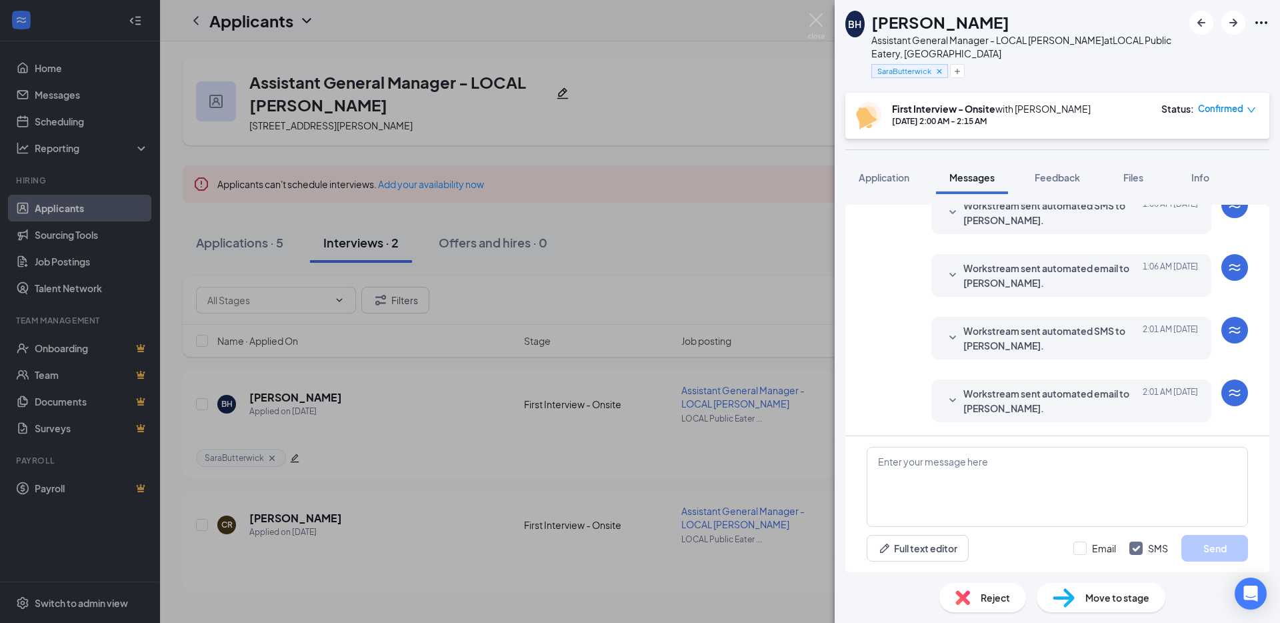
click at [1047, 397] on span "Workstream sent automated email to Bailee Hibbs." at bounding box center [1050, 400] width 175 height 29
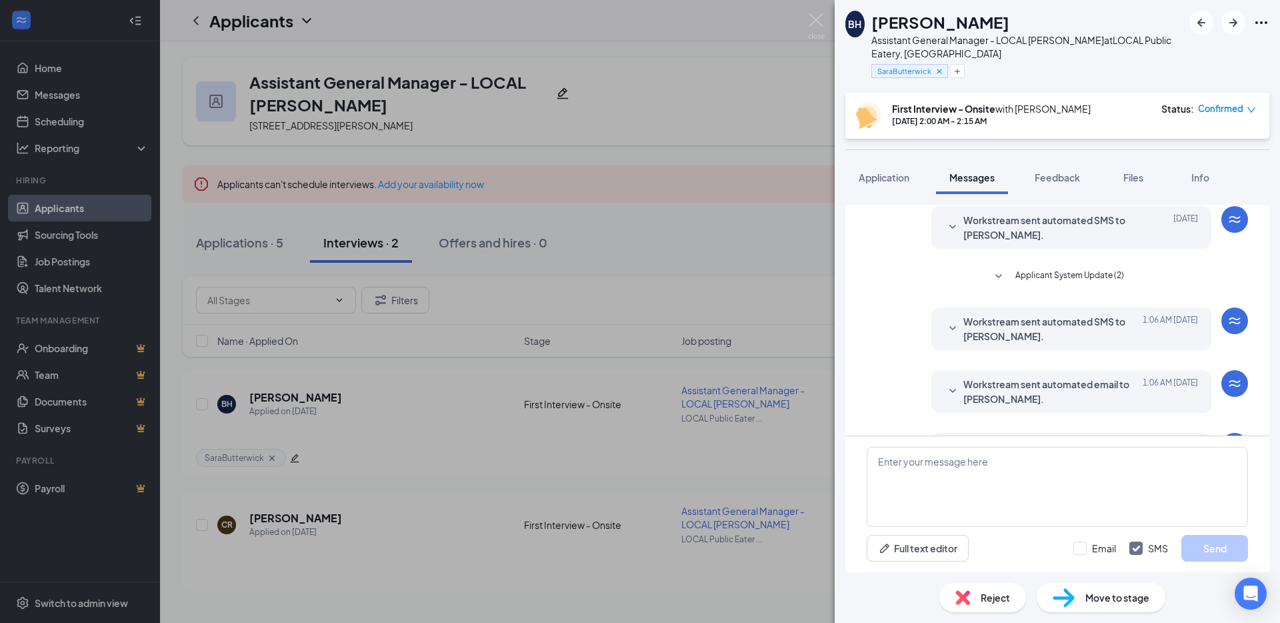
scroll to position [106, 0]
click at [1061, 276] on span "Applicant System Update (2)" at bounding box center [1069, 277] width 109 height 16
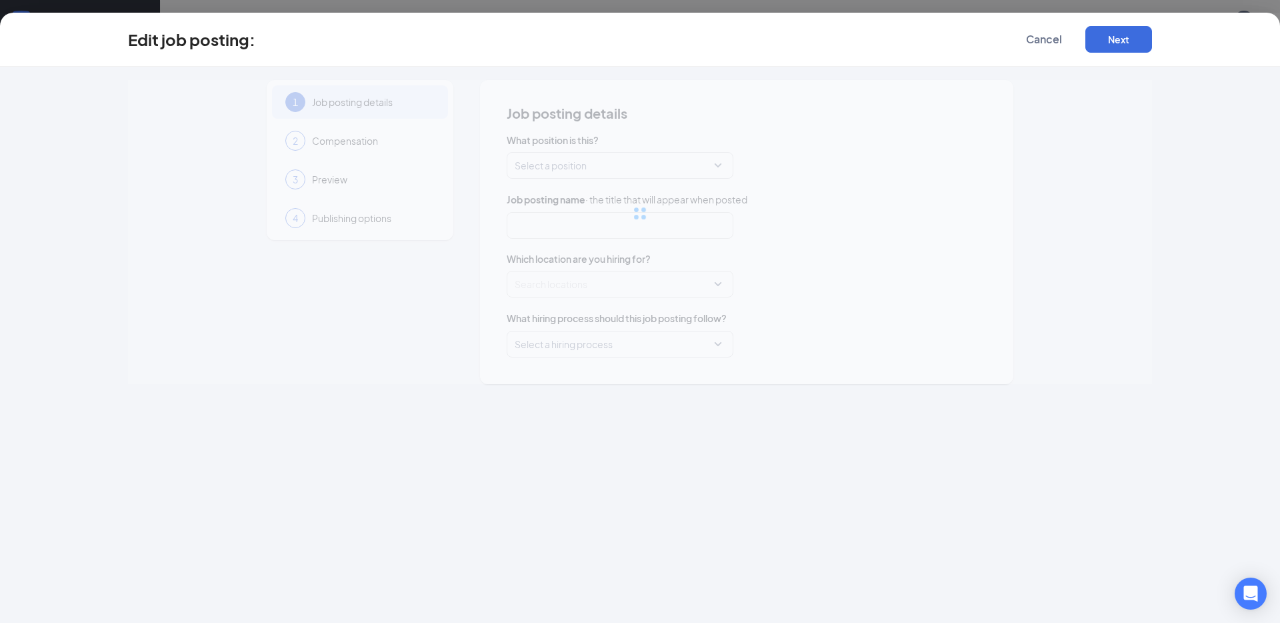
type input "Assistant General Manager - LOCAL [PERSON_NAME]"
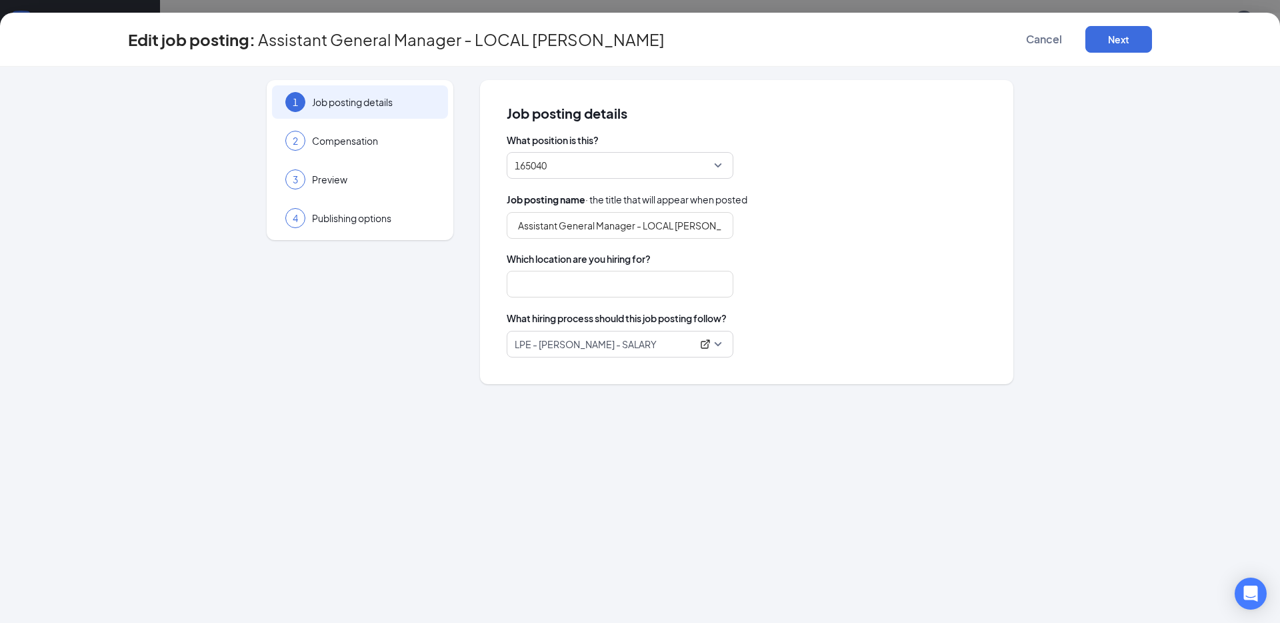
type input "LOCAL Public Eatery, [GEOGRAPHIC_DATA]"
click at [703, 344] on icon "ExternalLink" at bounding box center [705, 343] width 9 height 9
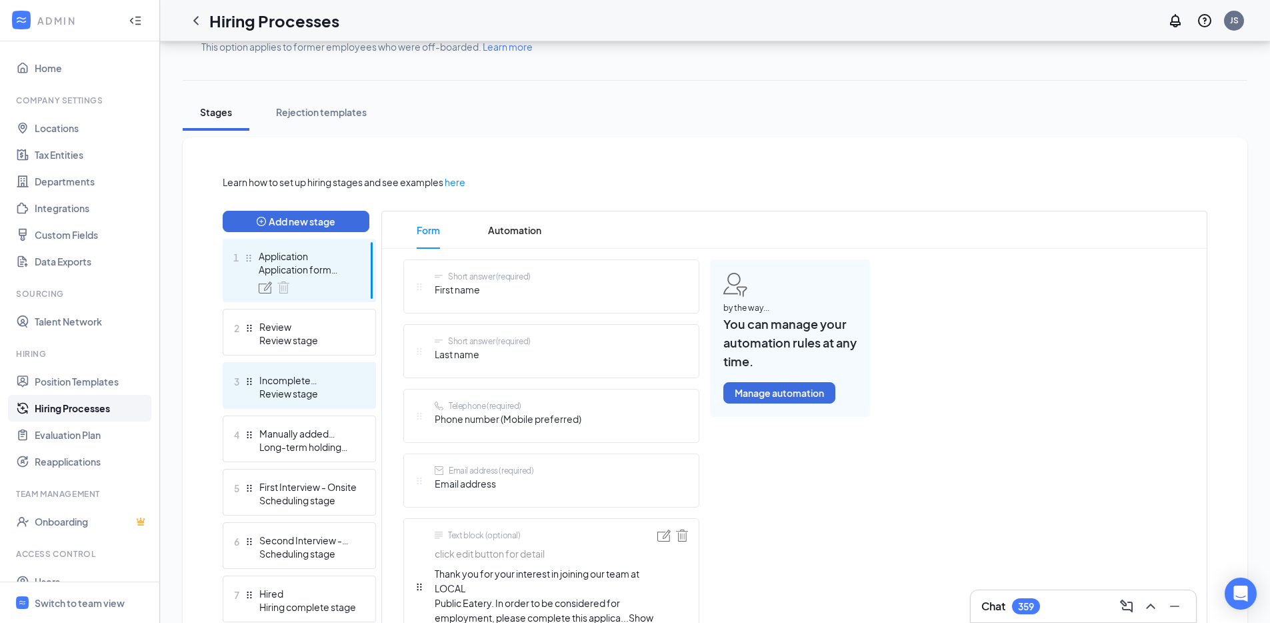
scroll to position [190, 0]
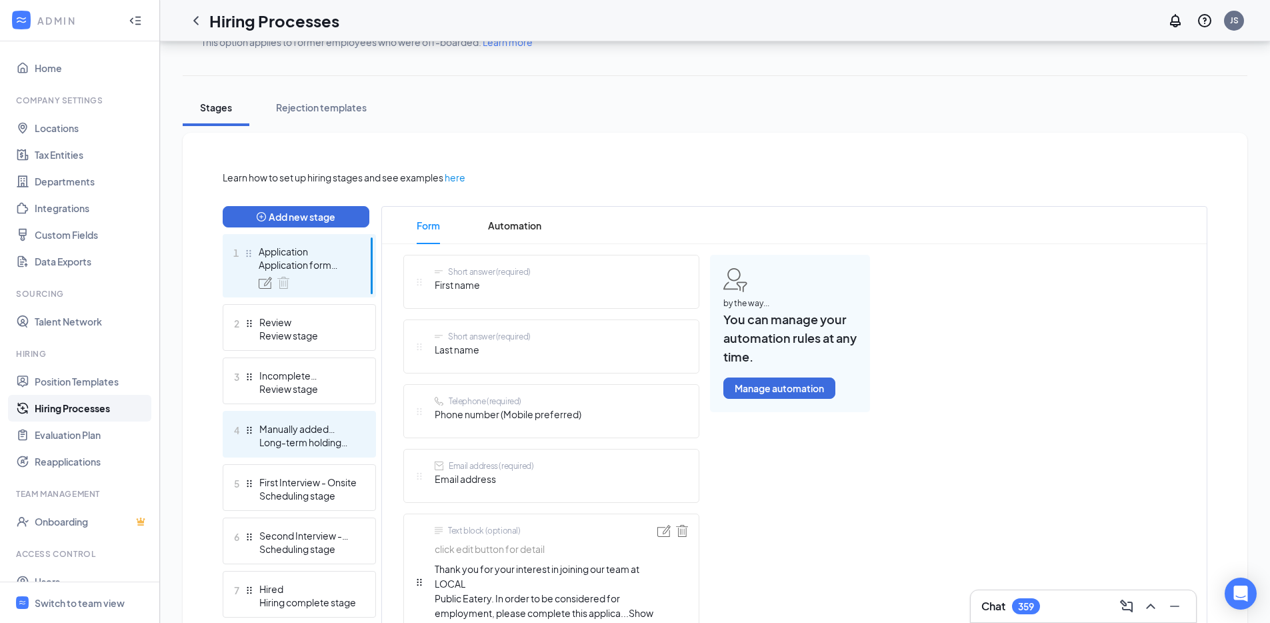
click at [311, 440] on div "Long-term holding stage" at bounding box center [307, 441] width 97 height 13
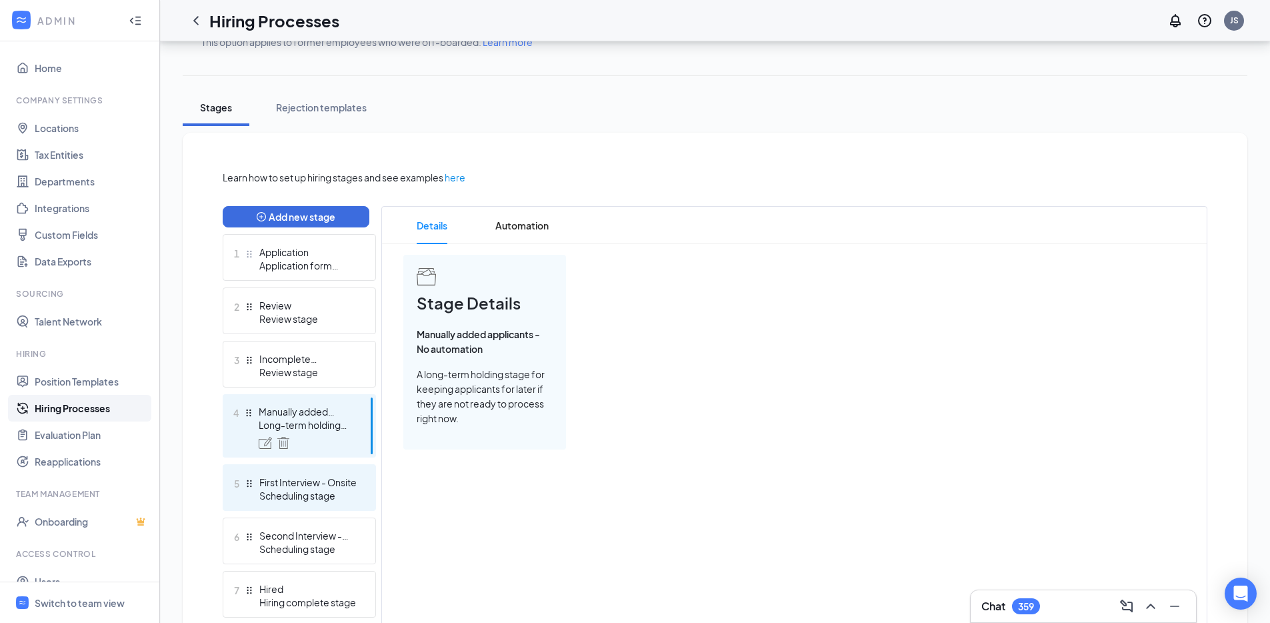
click at [310, 491] on div "Scheduling stage" at bounding box center [307, 495] width 97 height 13
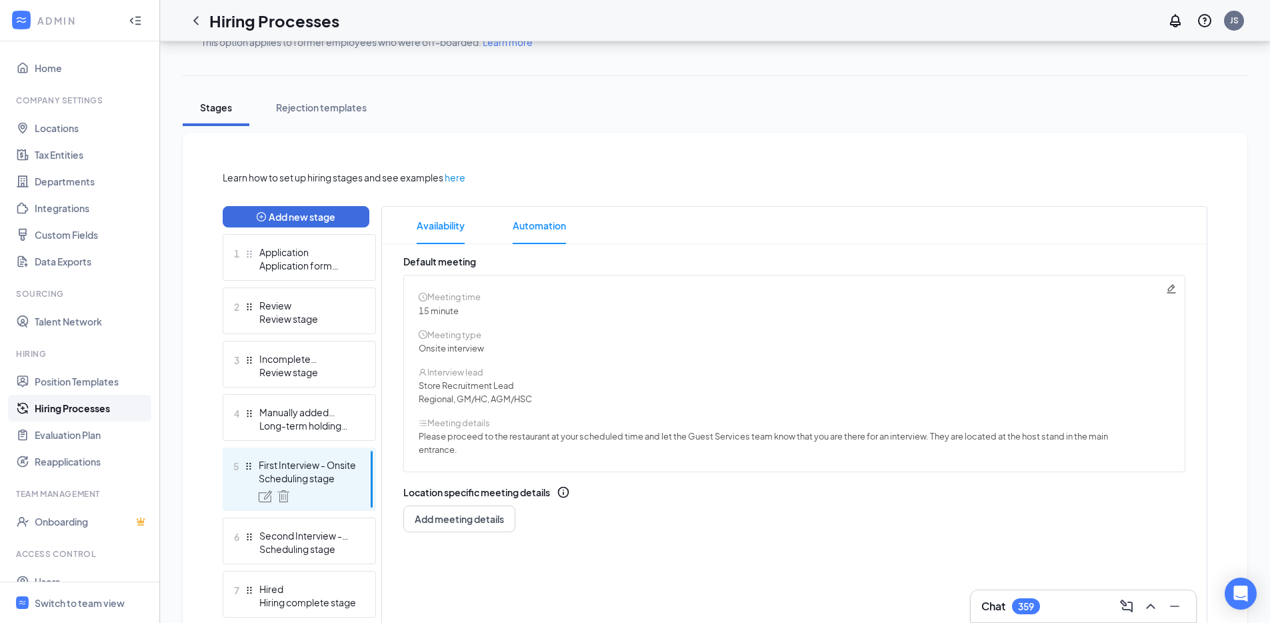
click at [546, 227] on span "Automation" at bounding box center [539, 225] width 53 height 37
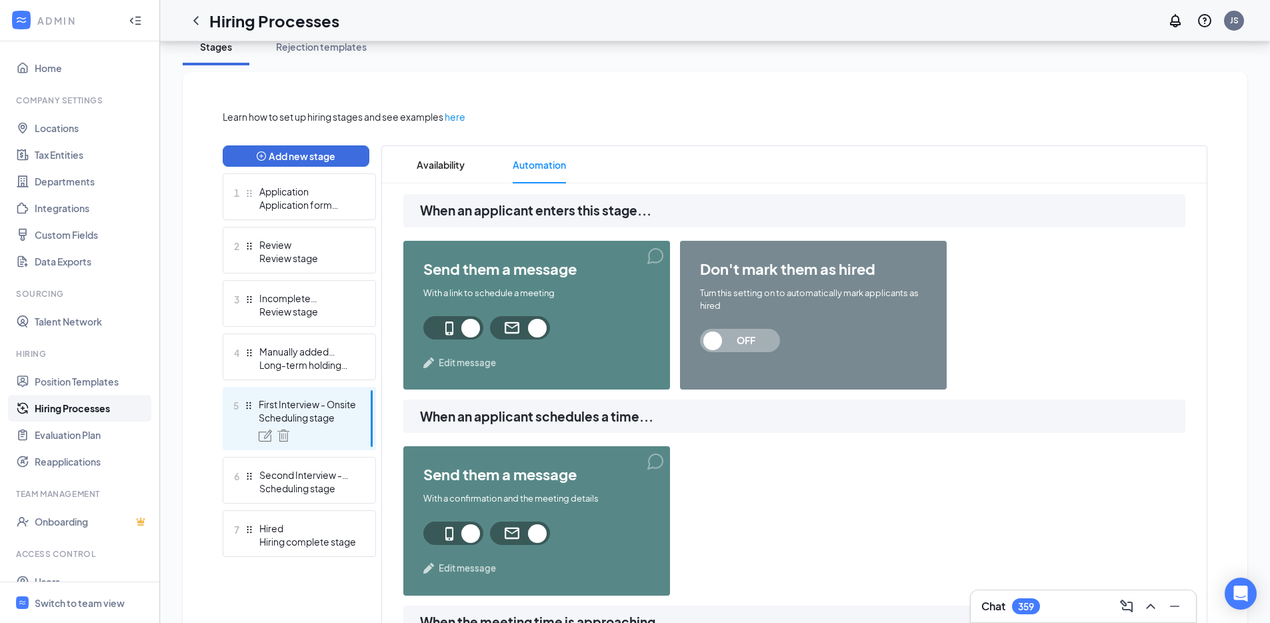
scroll to position [334, 0]
